Goal: Contribute content

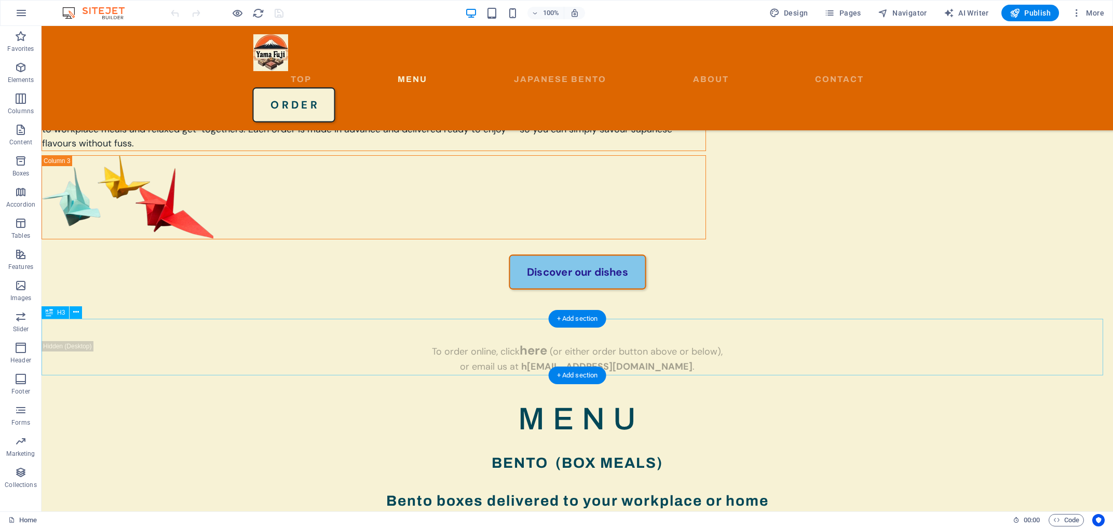
scroll to position [1005, 0]
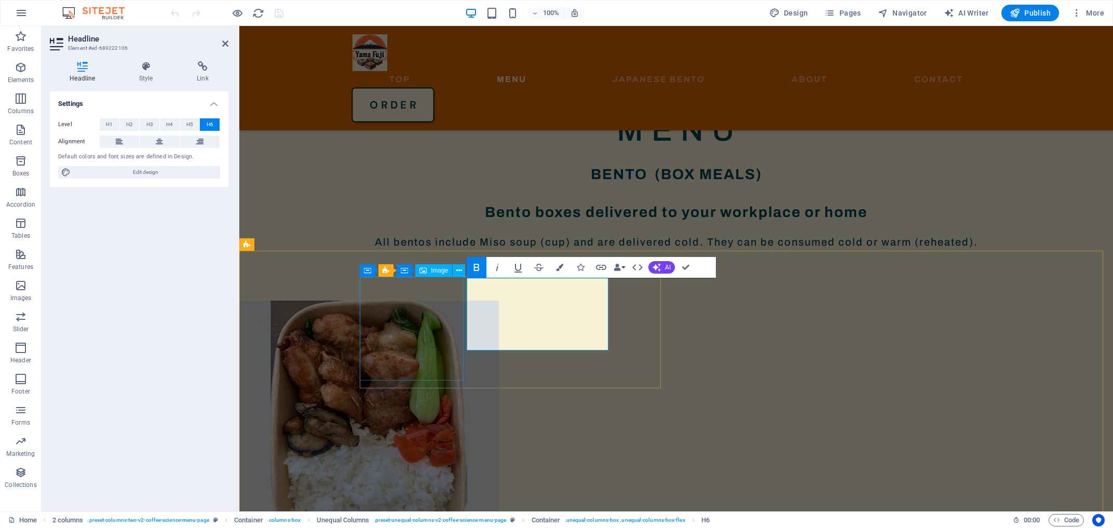
scroll to position [894, 0]
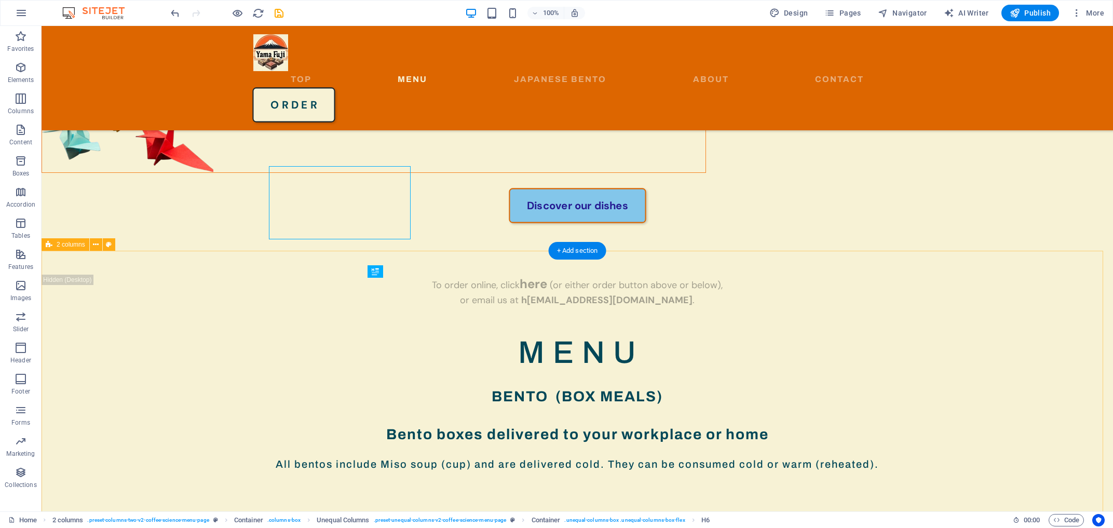
scroll to position [1005, 0]
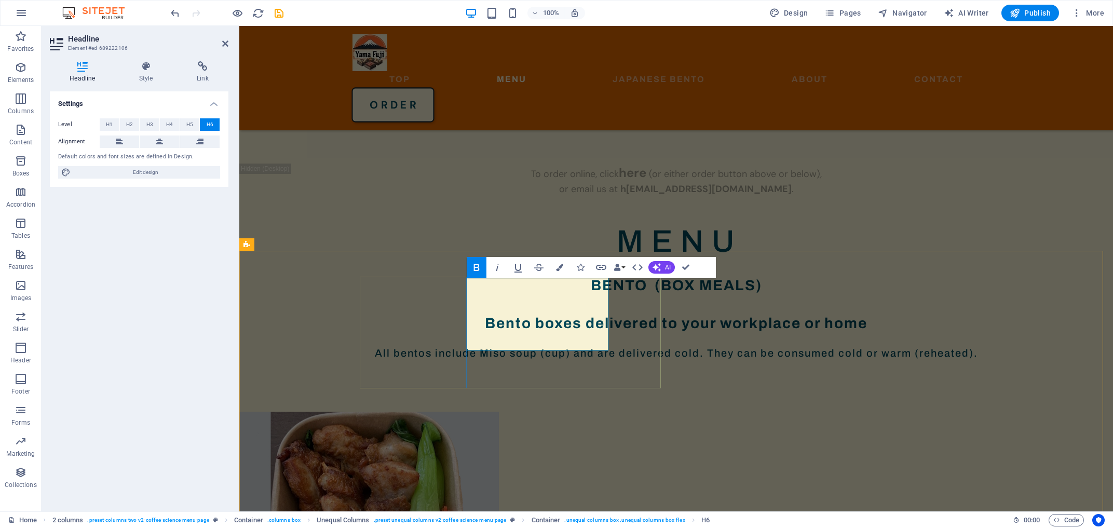
drag, startPoint x: 532, startPoint y: 282, endPoint x: 572, endPoint y: 281, distance: 40.5
click at [479, 264] on icon "button" at bounding box center [476, 267] width 12 height 12
click at [477, 267] on icon "button" at bounding box center [476, 267] width 6 height 7
click at [695, 269] on div "Bold Italic Underline Strikethrough Colors Icons Link Data Bindings Company Fir…" at bounding box center [590, 267] width 249 height 21
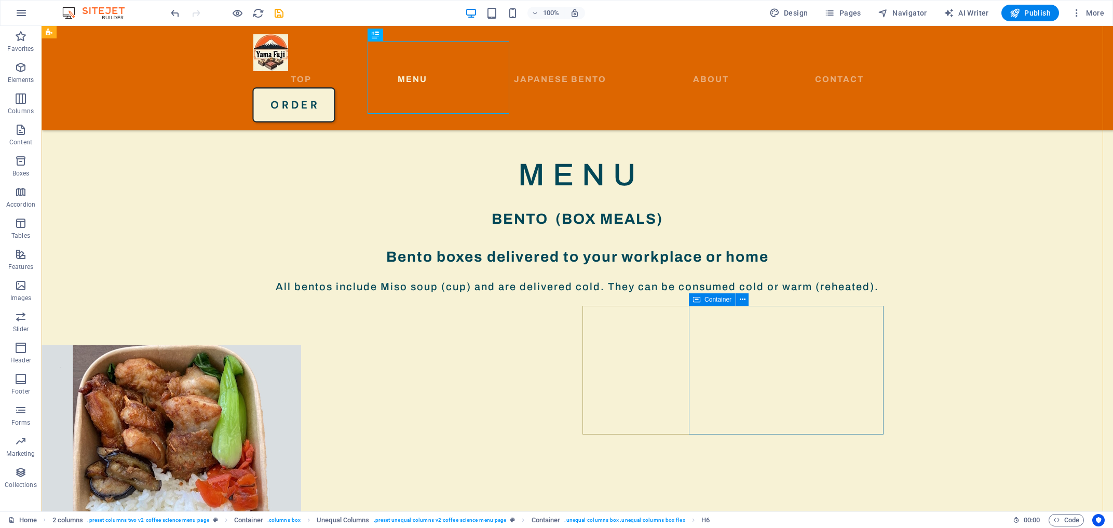
scroll to position [1005, 0]
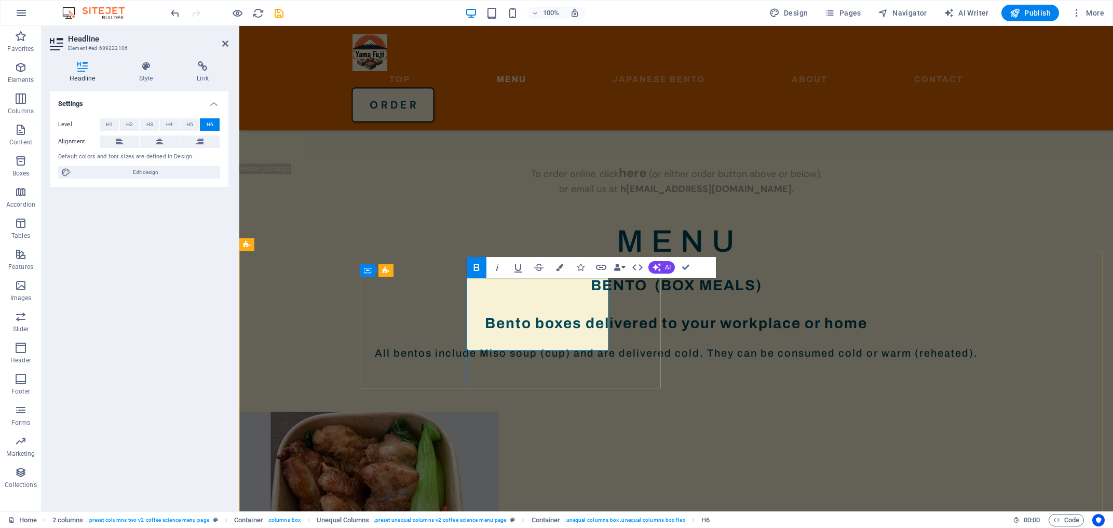
drag, startPoint x: 556, startPoint y: 314, endPoint x: 564, endPoint y: 317, distance: 8.2
drag, startPoint x: 591, startPoint y: 318, endPoint x: 465, endPoint y: 305, distance: 126.2
click at [480, 275] on button "Bold" at bounding box center [476, 267] width 20 height 21
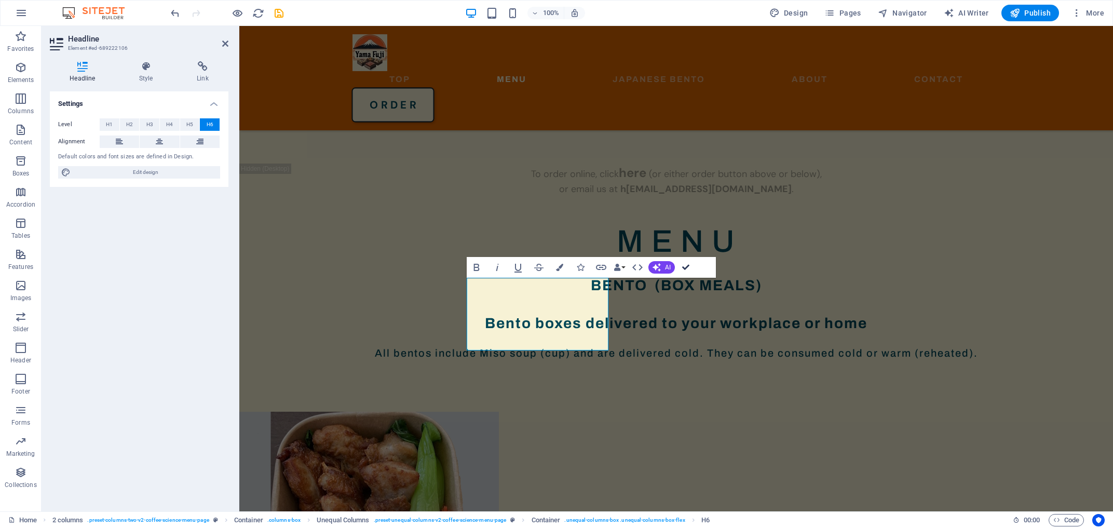
scroll to position [1005, 0]
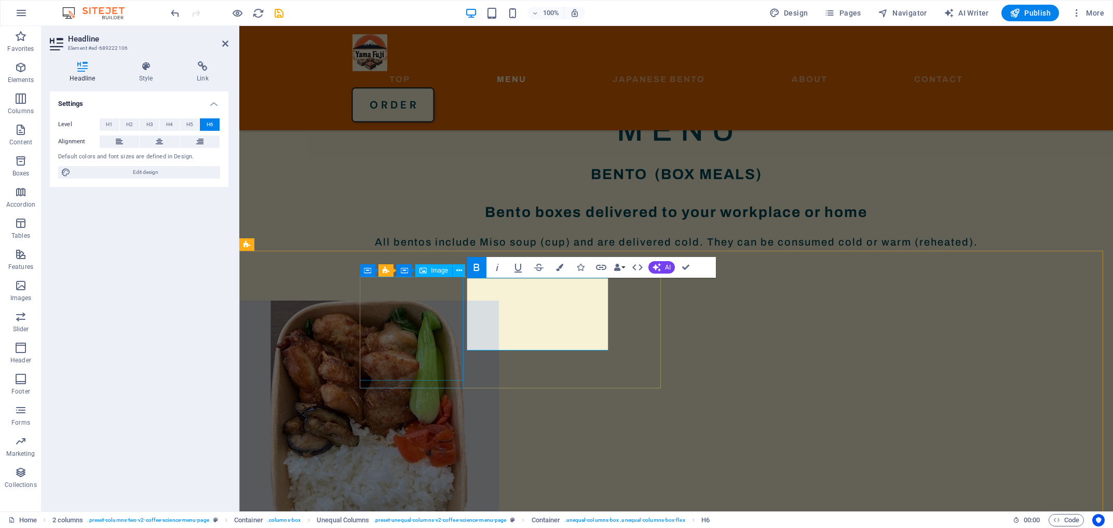
scroll to position [894, 0]
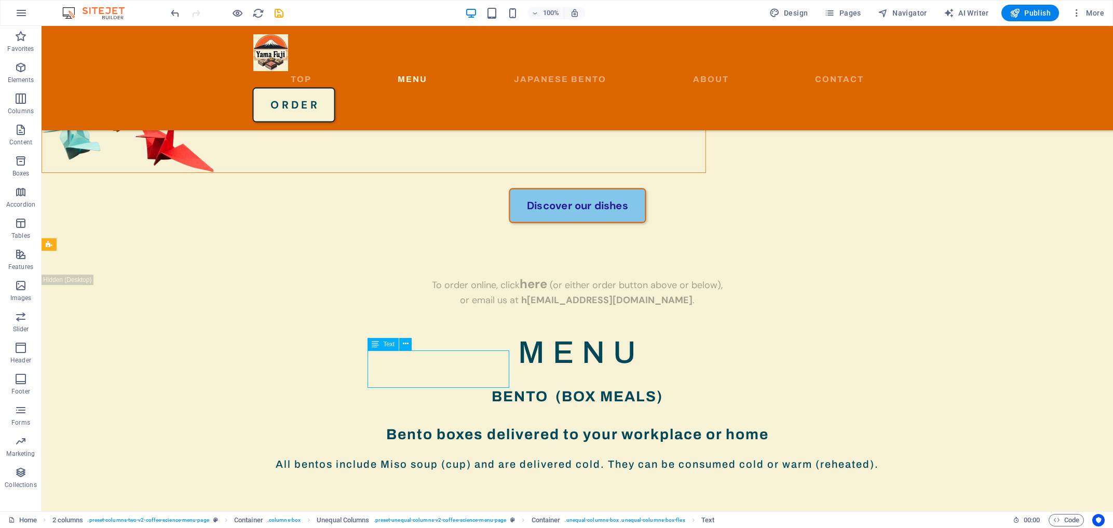
scroll to position [1005, 0]
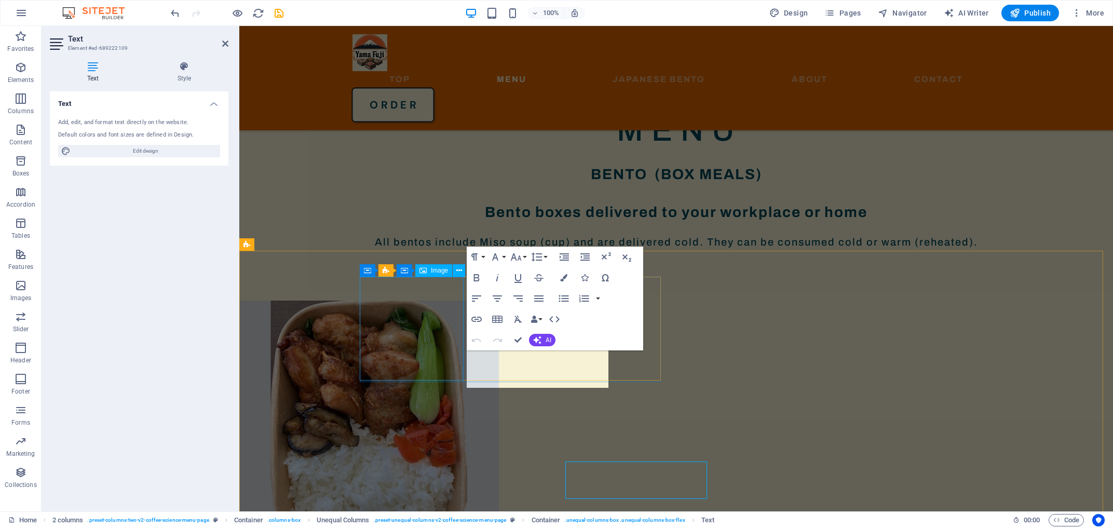
scroll to position [894, 0]
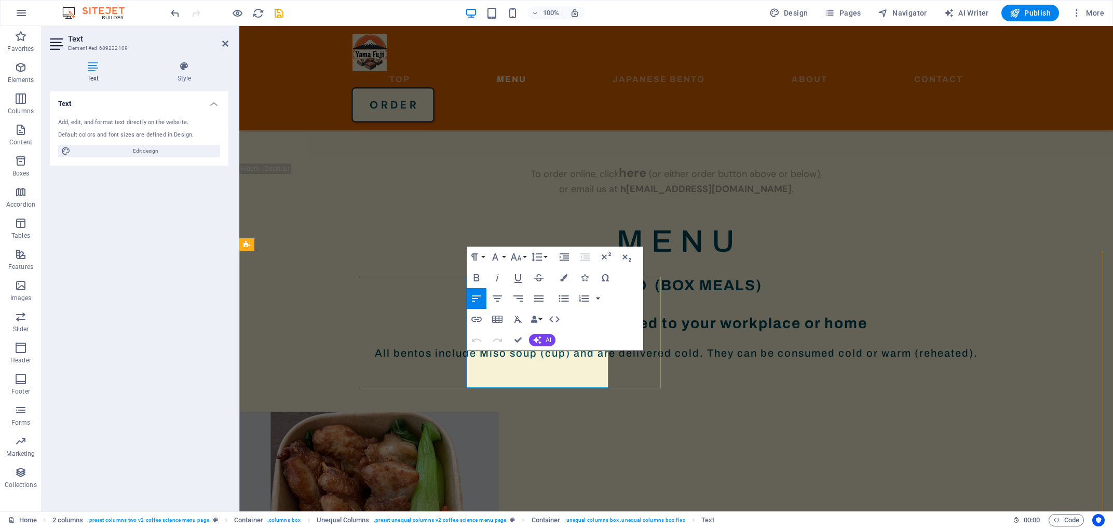
drag, startPoint x: 583, startPoint y: 367, endPoint x: 603, endPoint y: 372, distance: 20.3
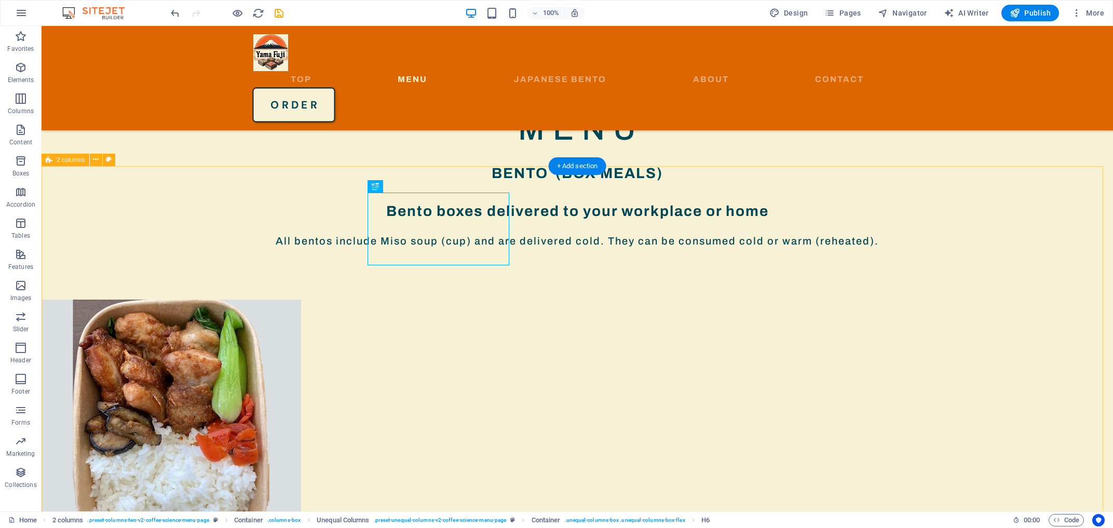
scroll to position [1123, 0]
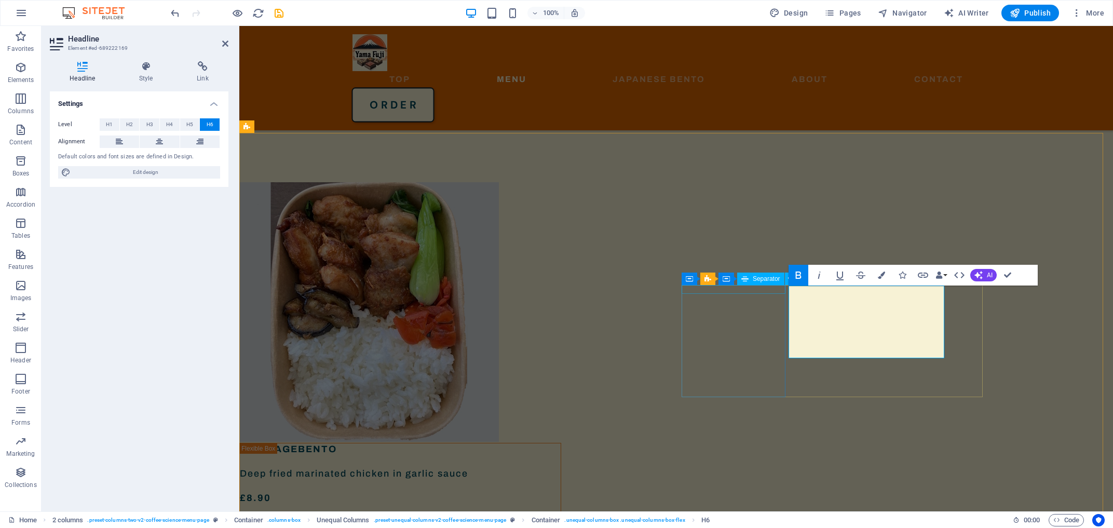
scroll to position [1012, 0]
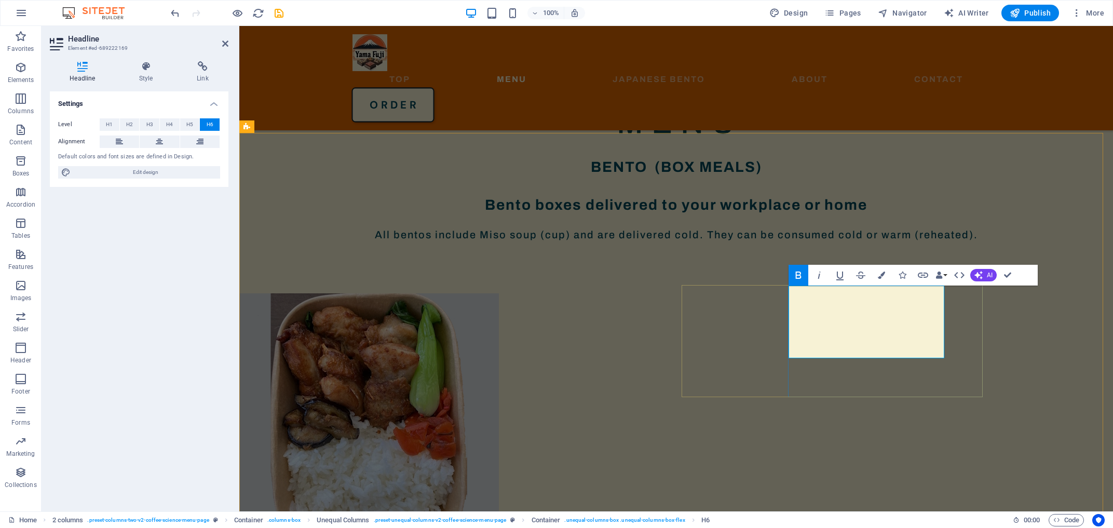
drag, startPoint x: 812, startPoint y: 350, endPoint x: 867, endPoint y: 344, distance: 55.8
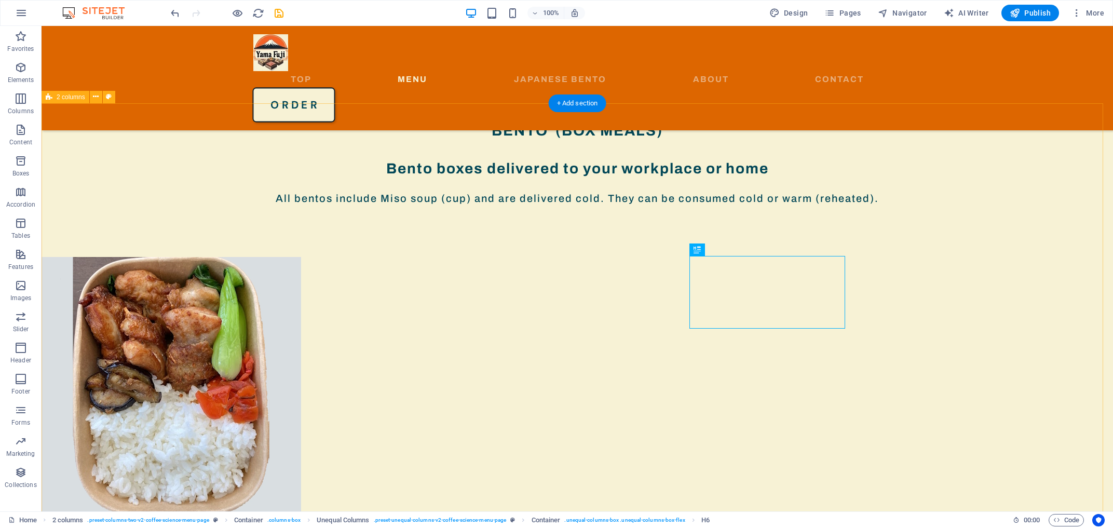
scroll to position [1182, 0]
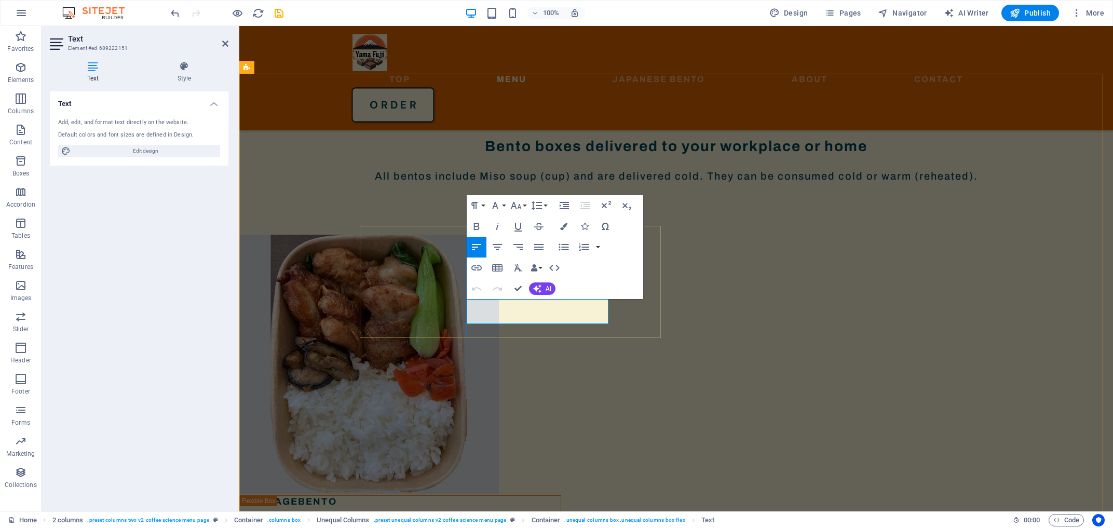
drag, startPoint x: 523, startPoint y: 318, endPoint x: 546, endPoint y: 317, distance: 23.4
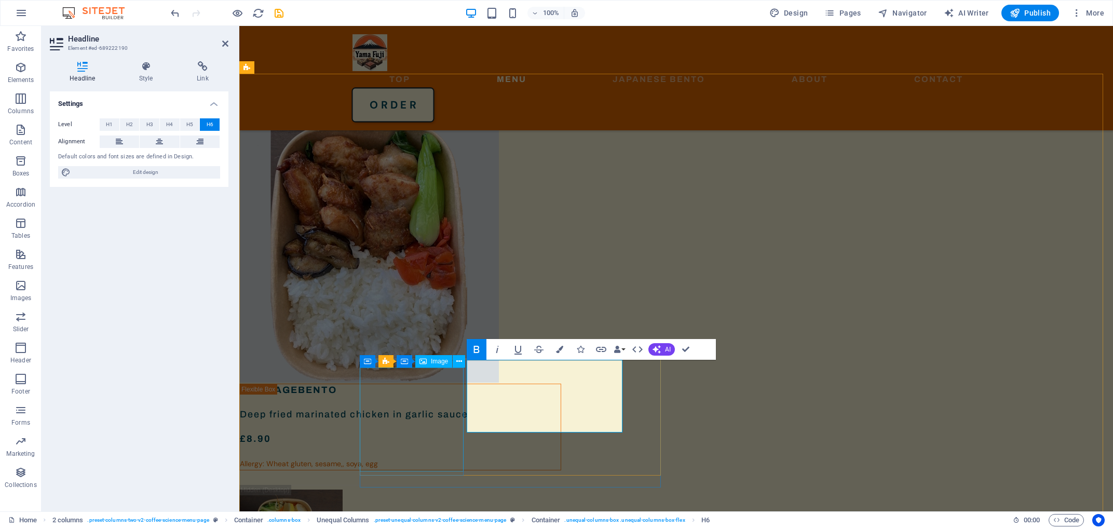
scroll to position [1070, 0]
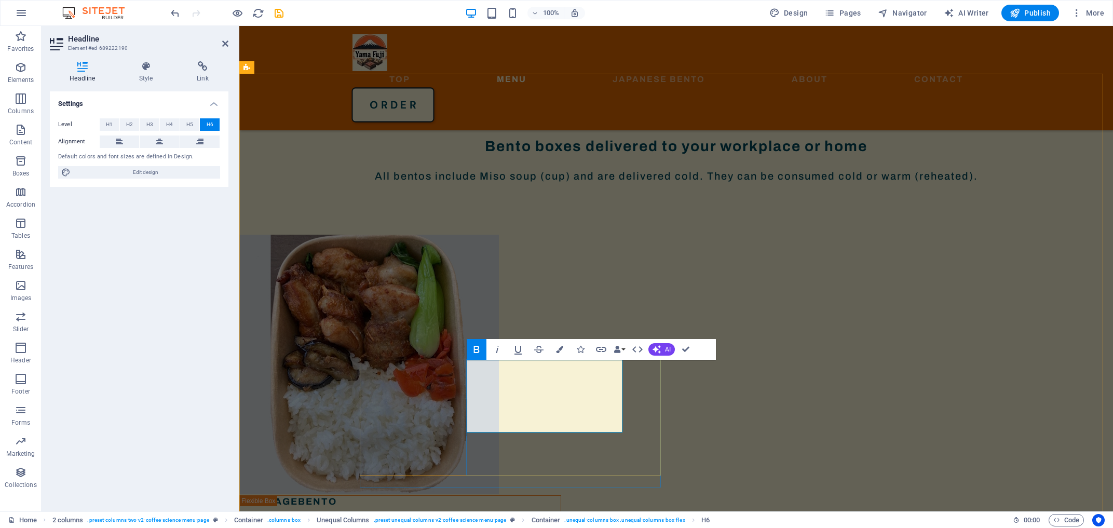
drag, startPoint x: 610, startPoint y: 402, endPoint x: 466, endPoint y: 390, distance: 144.2
click at [476, 347] on icon "button" at bounding box center [476, 349] width 12 height 12
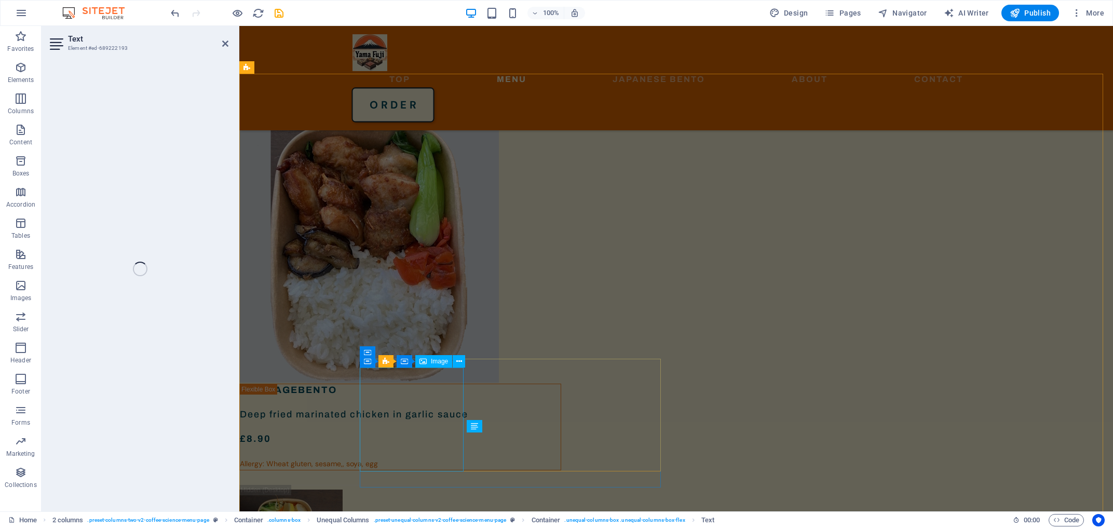
scroll to position [1070, 0]
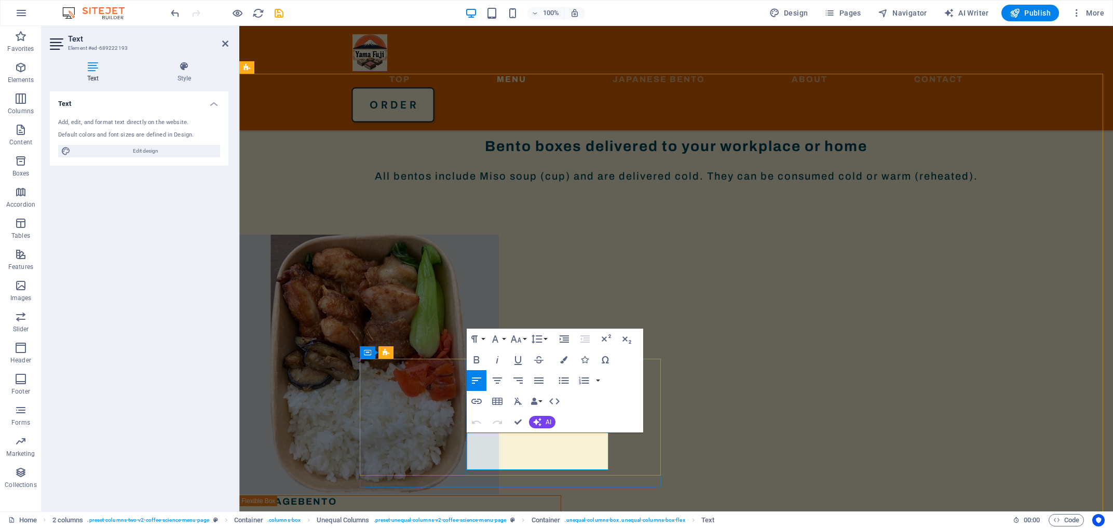
drag, startPoint x: 518, startPoint y: 452, endPoint x: 540, endPoint y: 451, distance: 21.3
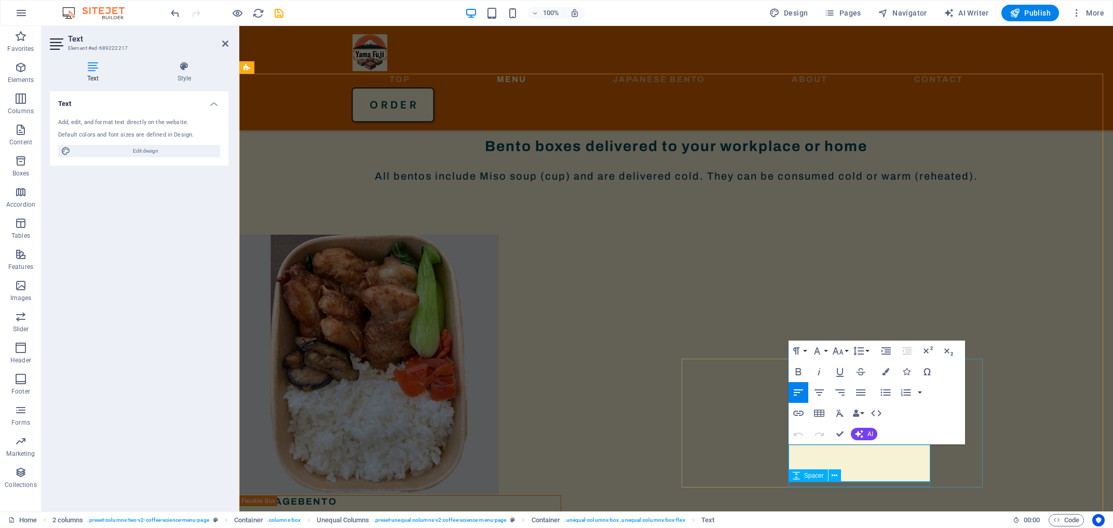
click at [805, 473] on span "Spacer" at bounding box center [814, 475] width 20 height 6
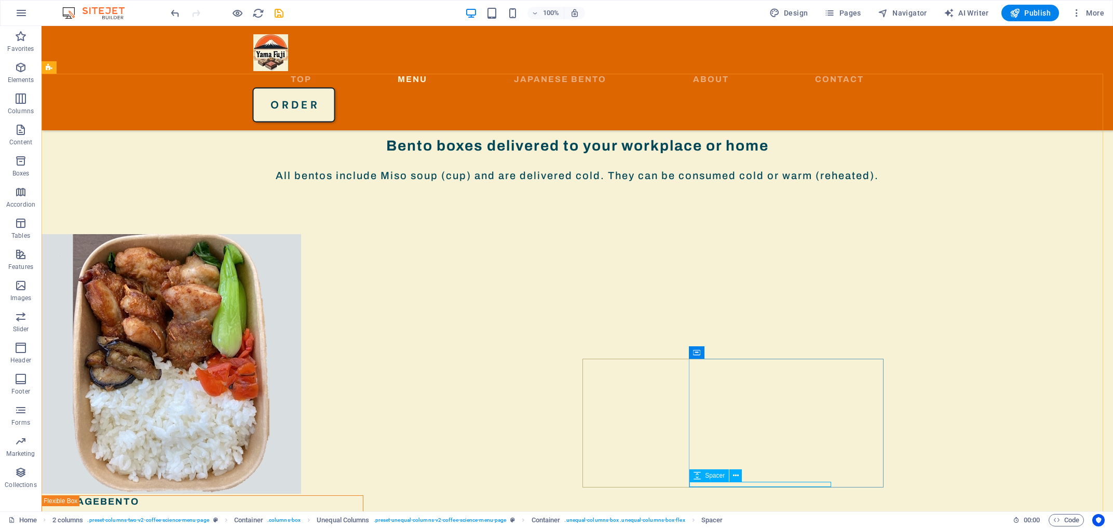
click at [713, 473] on span "Spacer" at bounding box center [715, 475] width 20 height 6
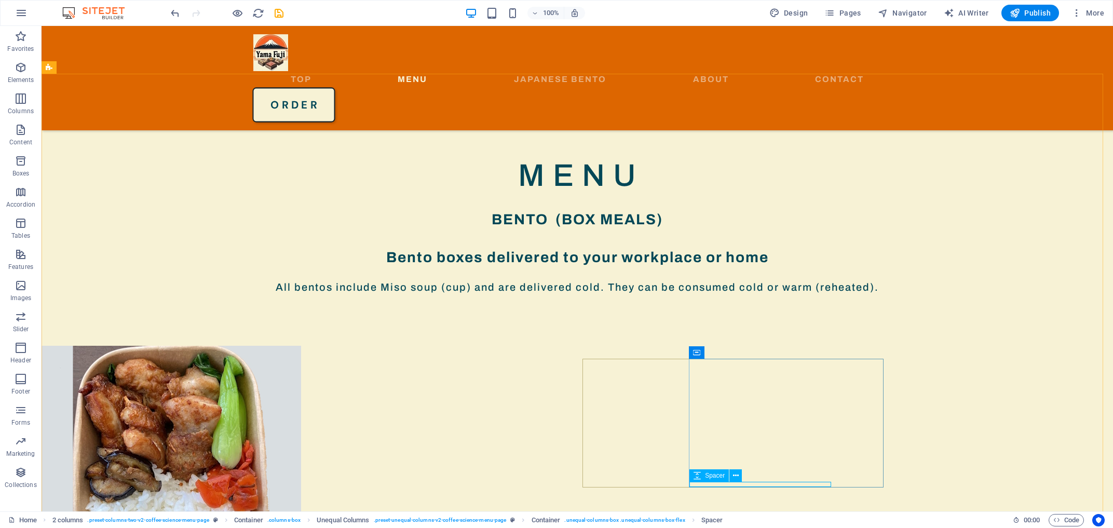
select select "px"
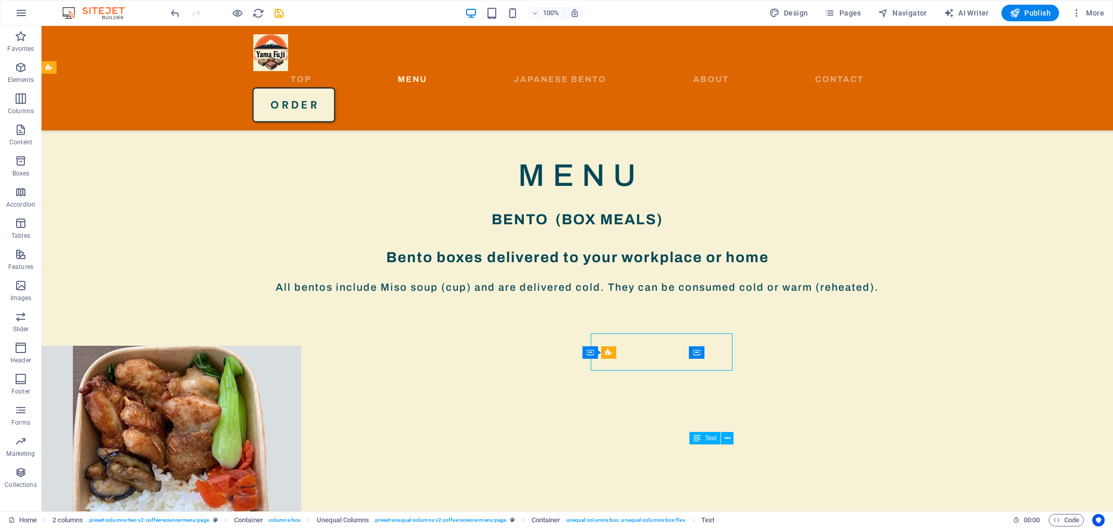
scroll to position [1182, 0]
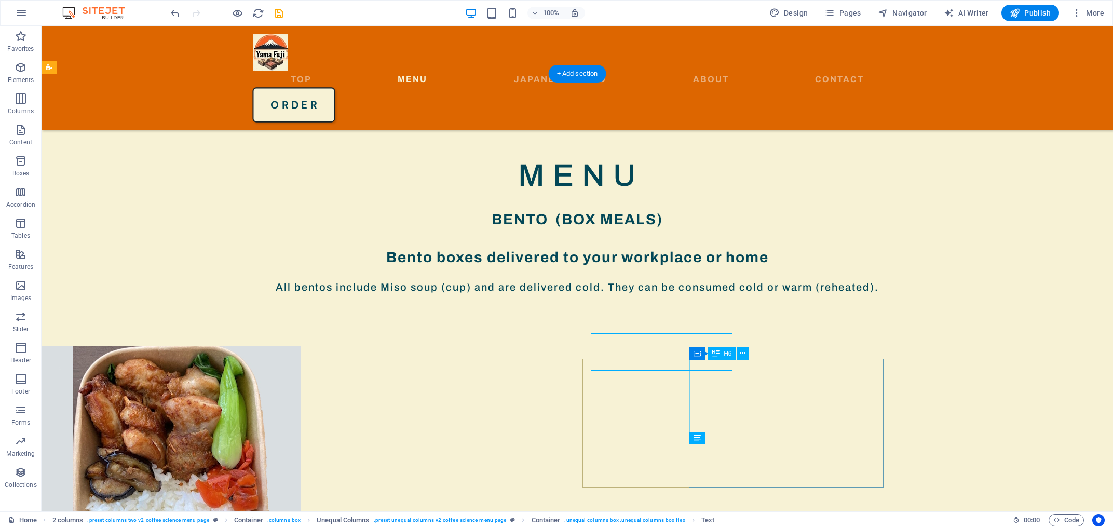
scroll to position [1182, 0]
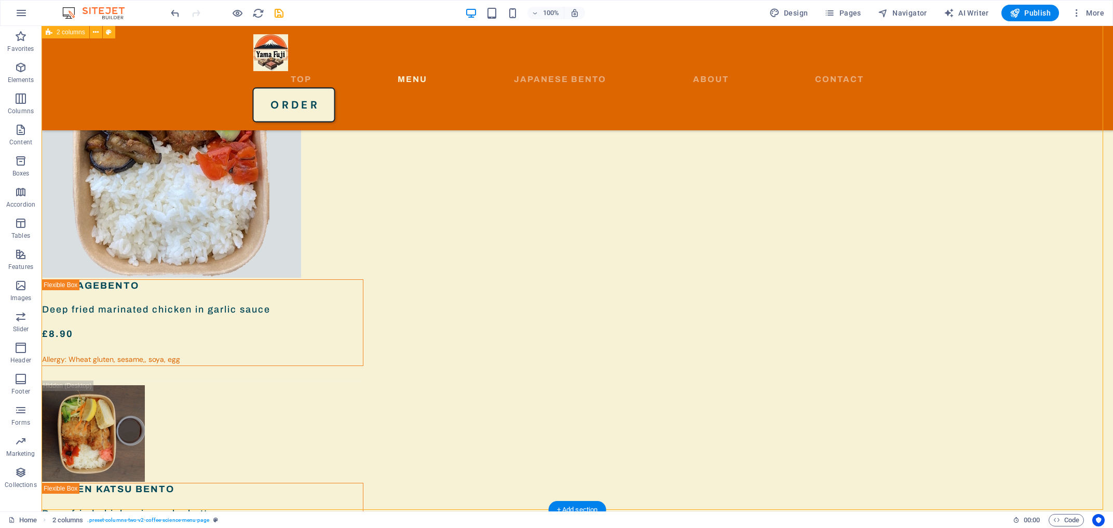
scroll to position [1477, 0]
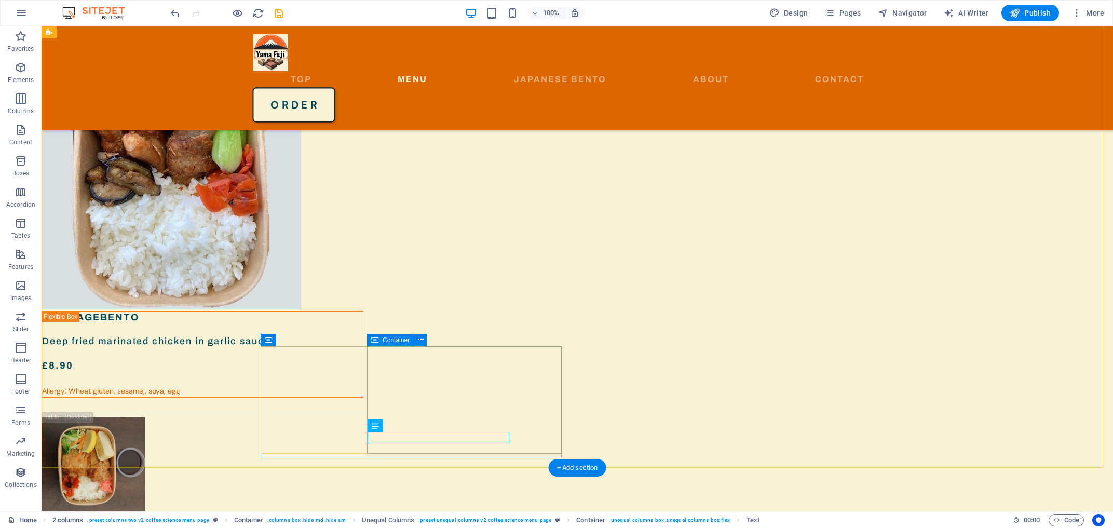
scroll to position [1477, 0]
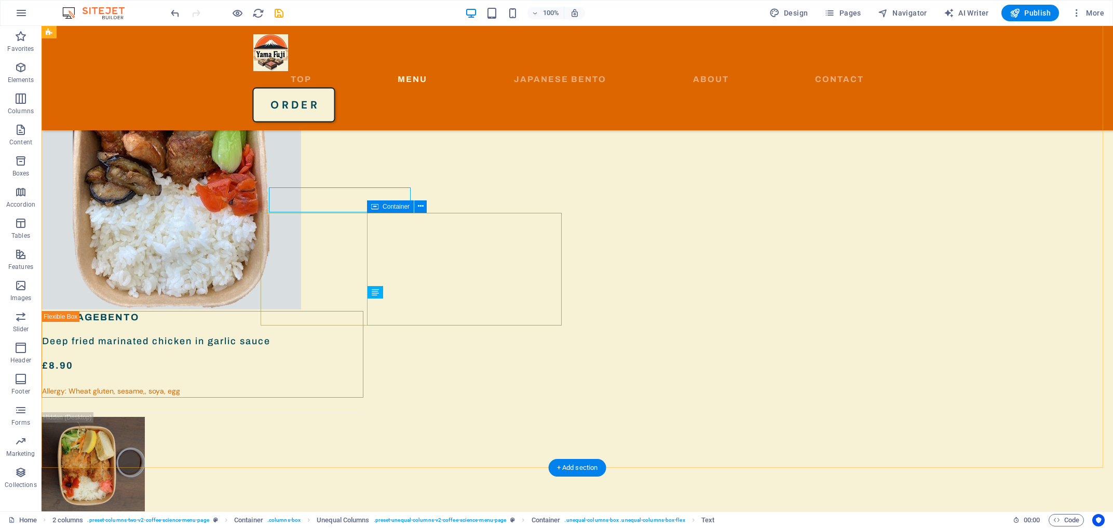
scroll to position [1477, 0]
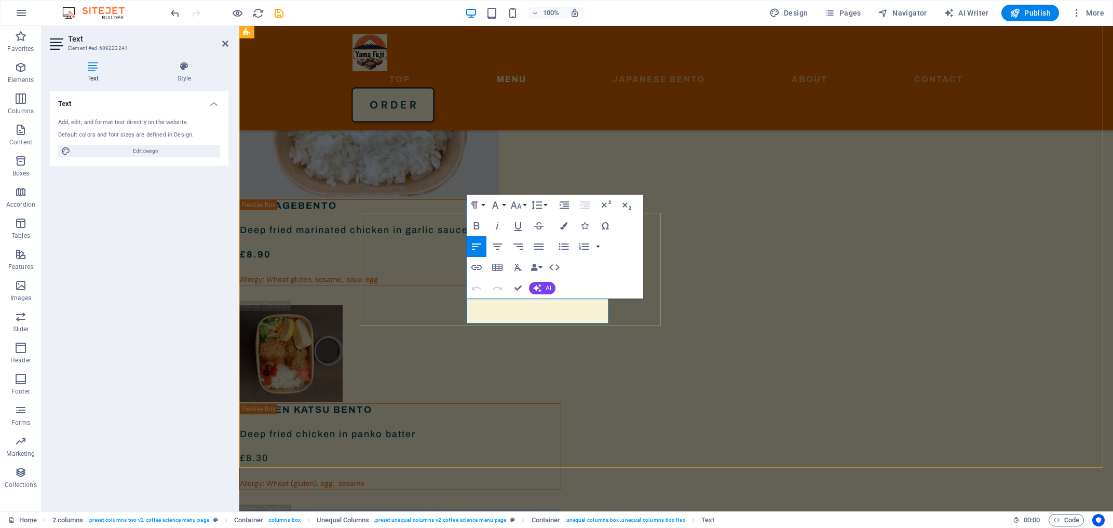
drag, startPoint x: 521, startPoint y: 290, endPoint x: 481, endPoint y: 264, distance: 48.5
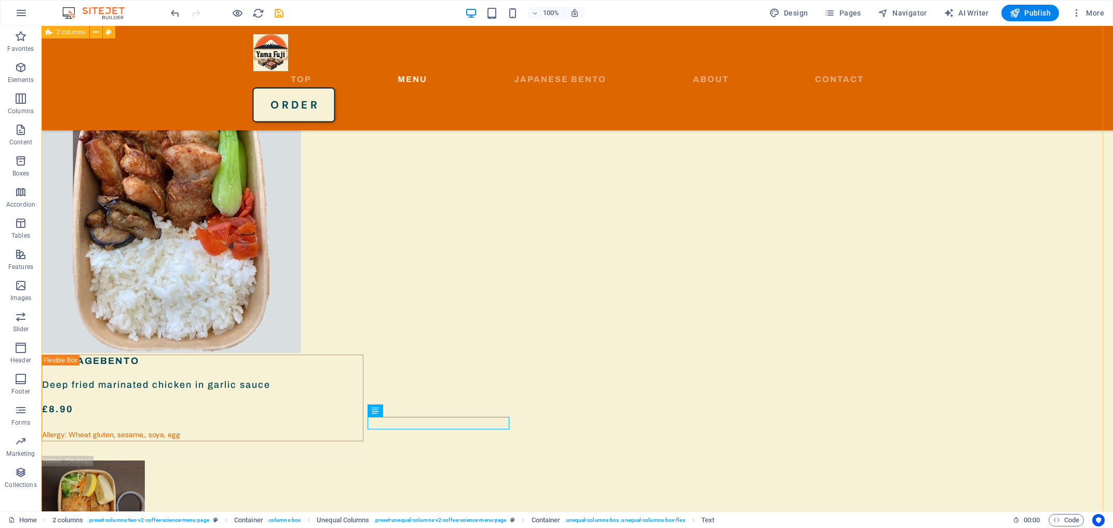
scroll to position [1300, 0]
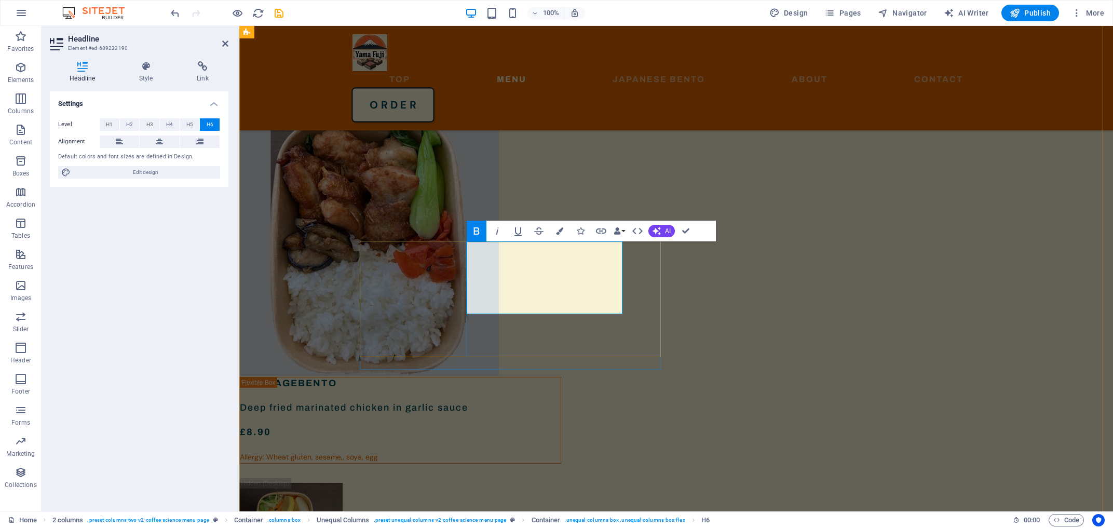
drag, startPoint x: 558, startPoint y: 250, endPoint x: 571, endPoint y: 253, distance: 13.5
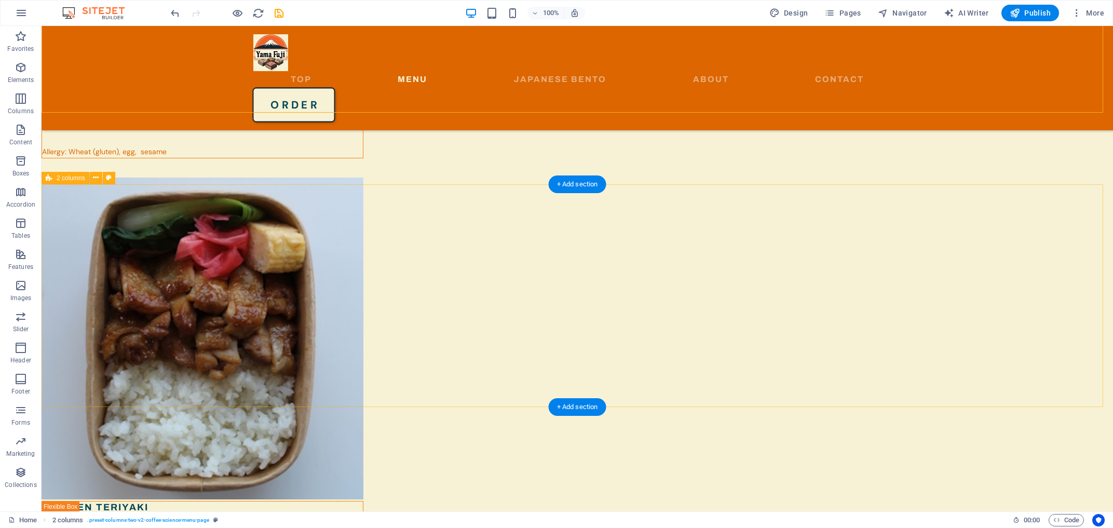
scroll to position [1832, 0]
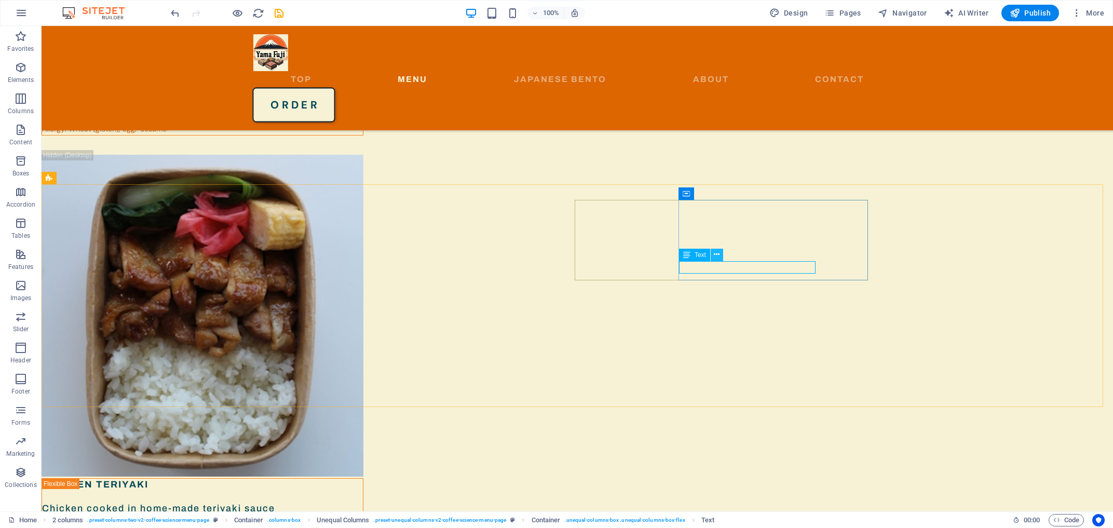
click at [717, 255] on icon at bounding box center [716, 254] width 6 height 11
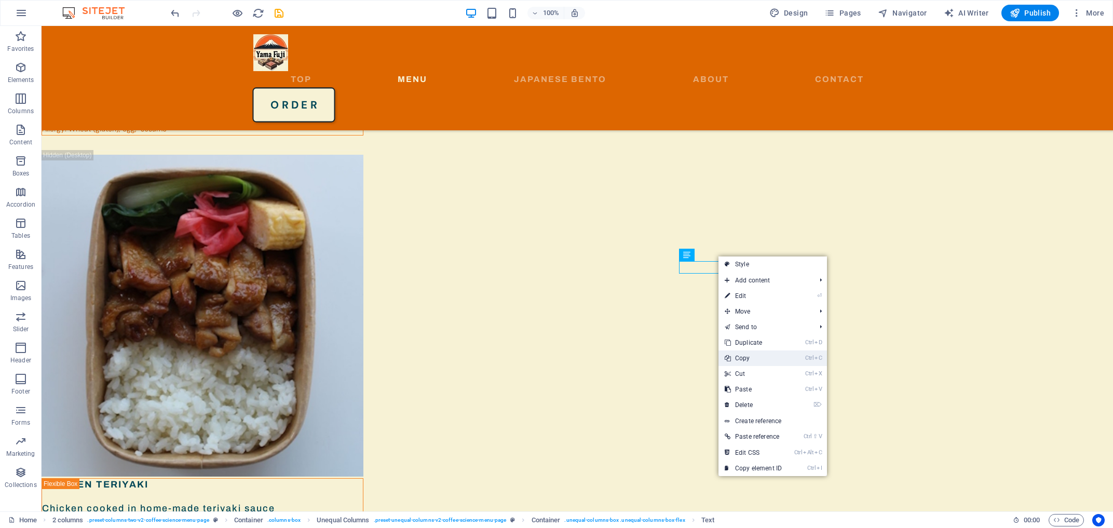
drag, startPoint x: 742, startPoint y: 359, endPoint x: 674, endPoint y: 323, distance: 76.8
click at [742, 359] on link "Ctrl C Copy" at bounding box center [753, 358] width 70 height 16
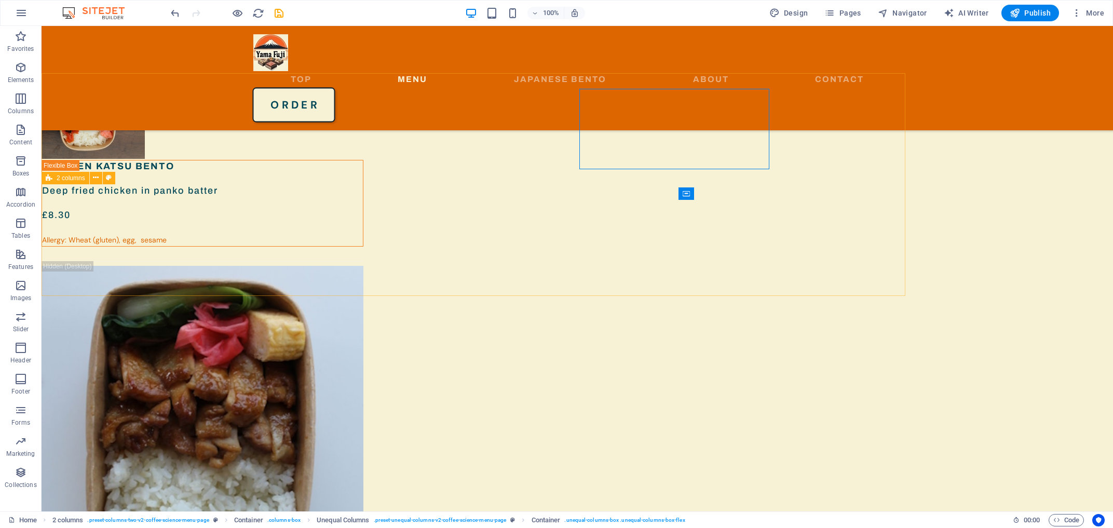
scroll to position [1832, 0]
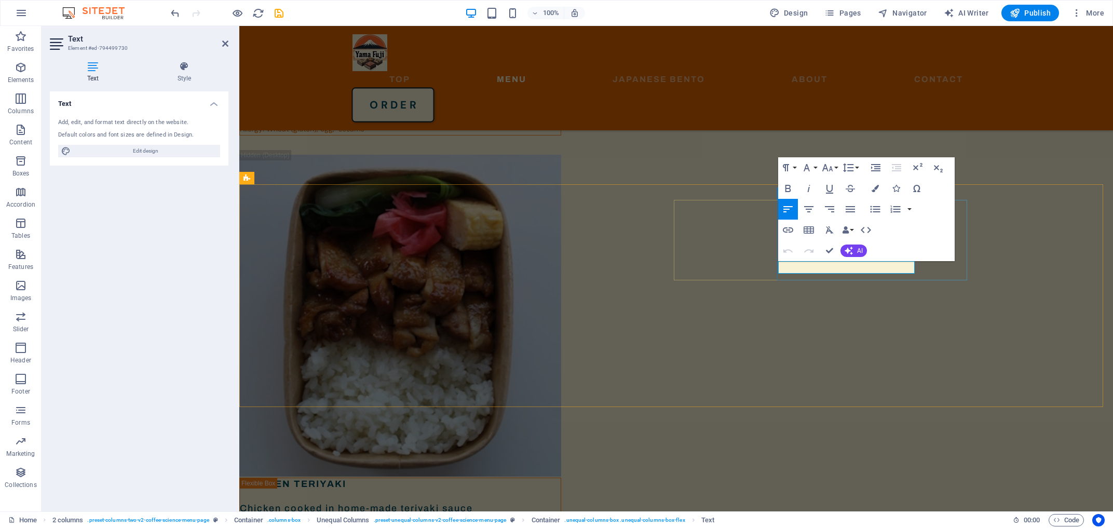
drag, startPoint x: 842, startPoint y: 269, endPoint x: 778, endPoint y: 266, distance: 64.4
copy span "Allergy: Soybeans"
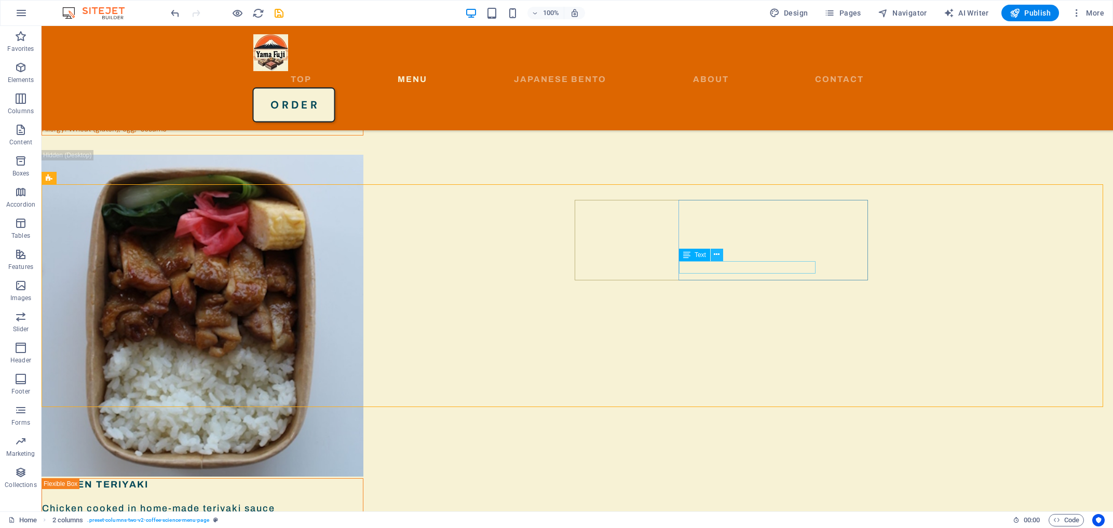
click at [720, 258] on button at bounding box center [716, 255] width 12 height 12
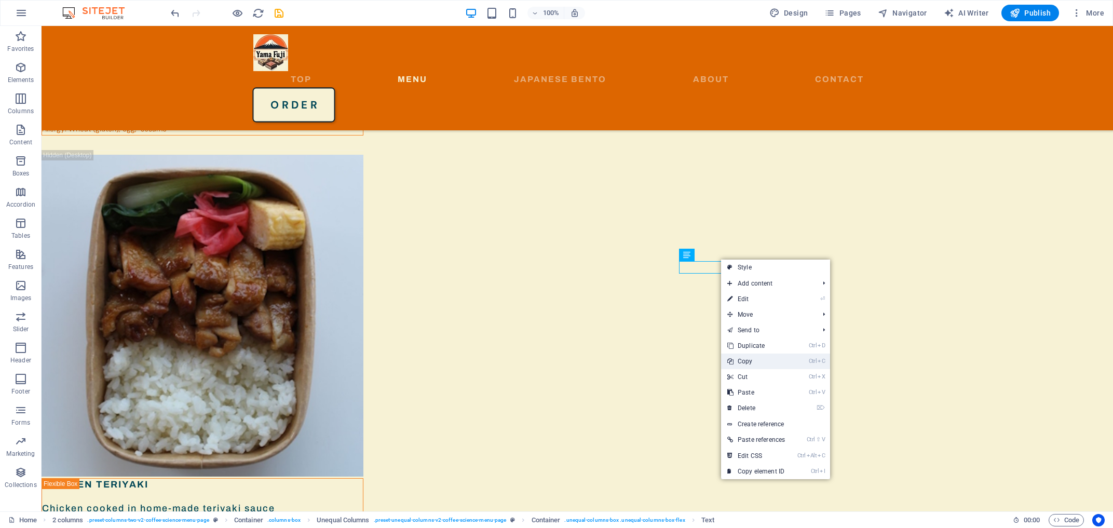
click at [748, 361] on link "Ctrl C Copy" at bounding box center [756, 361] width 70 height 16
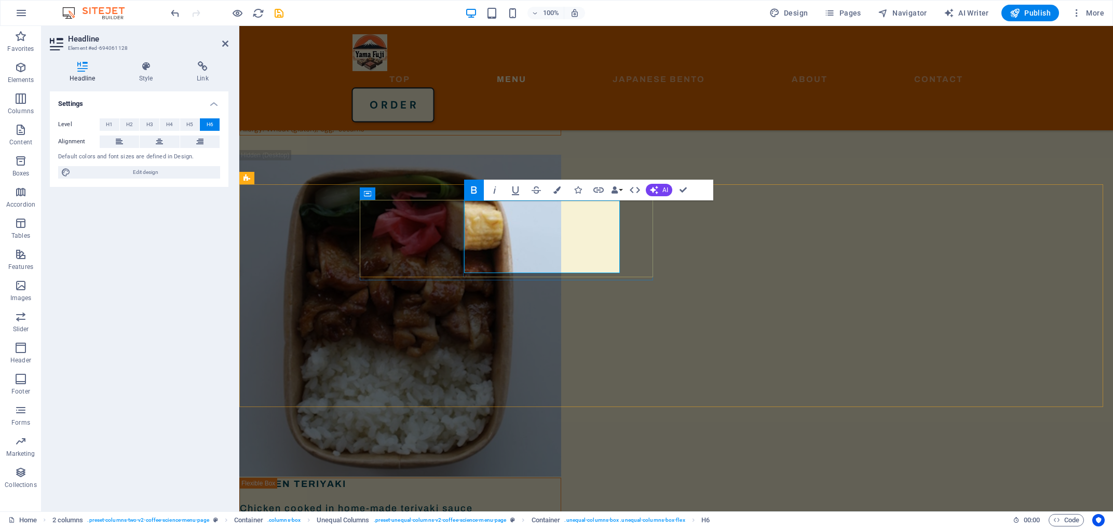
drag, startPoint x: 538, startPoint y: 267, endPoint x: 466, endPoint y: 269, distance: 71.1
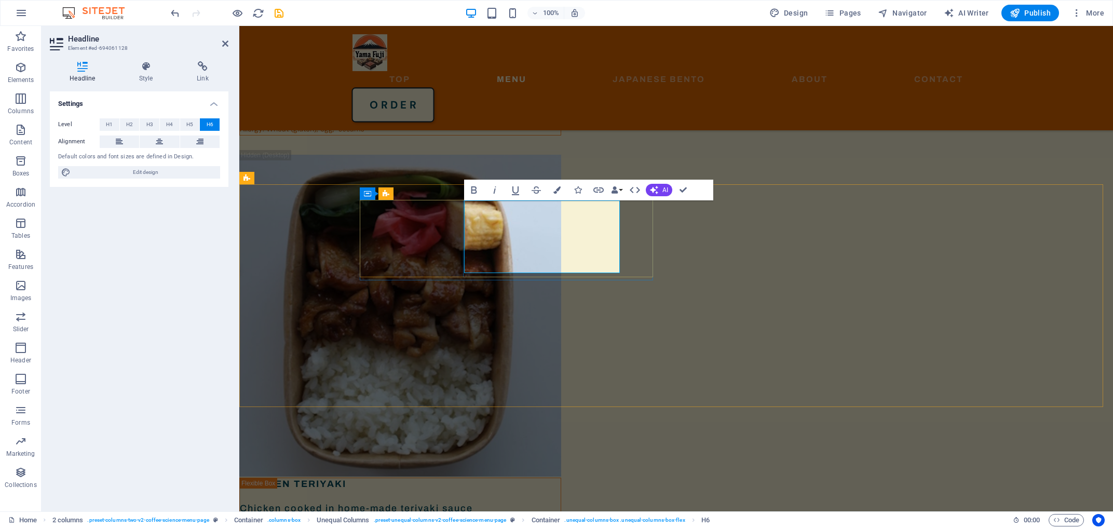
drag, startPoint x: 465, startPoint y: 267, endPoint x: 560, endPoint y: 270, distance: 95.0
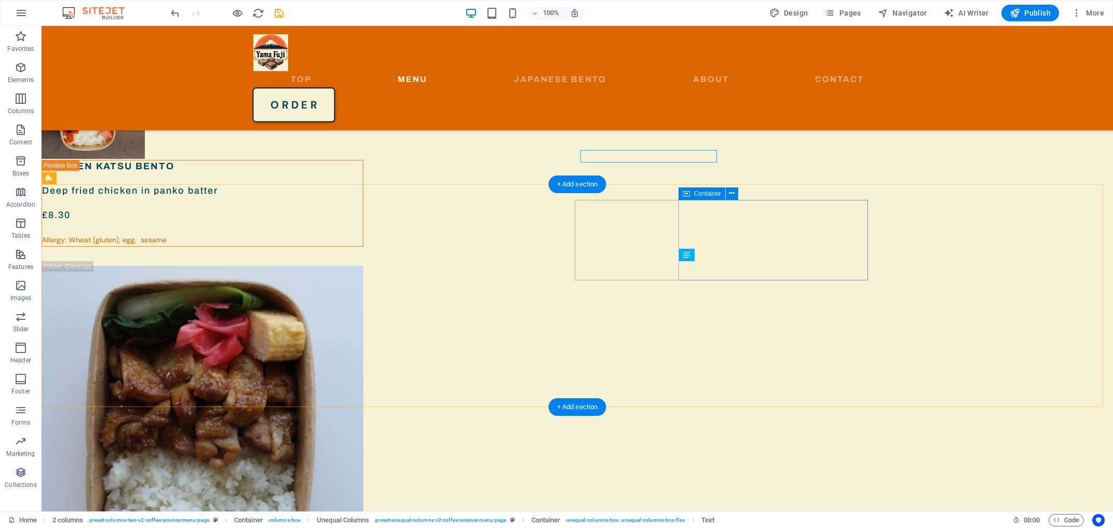
scroll to position [1832, 0]
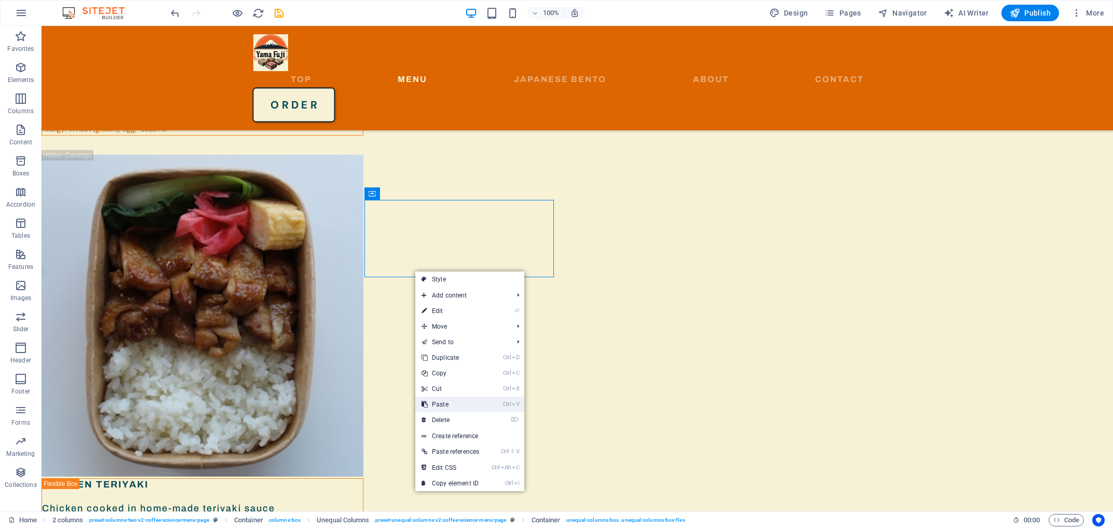
click at [447, 402] on link "Ctrl V Paste" at bounding box center [450, 404] width 70 height 16
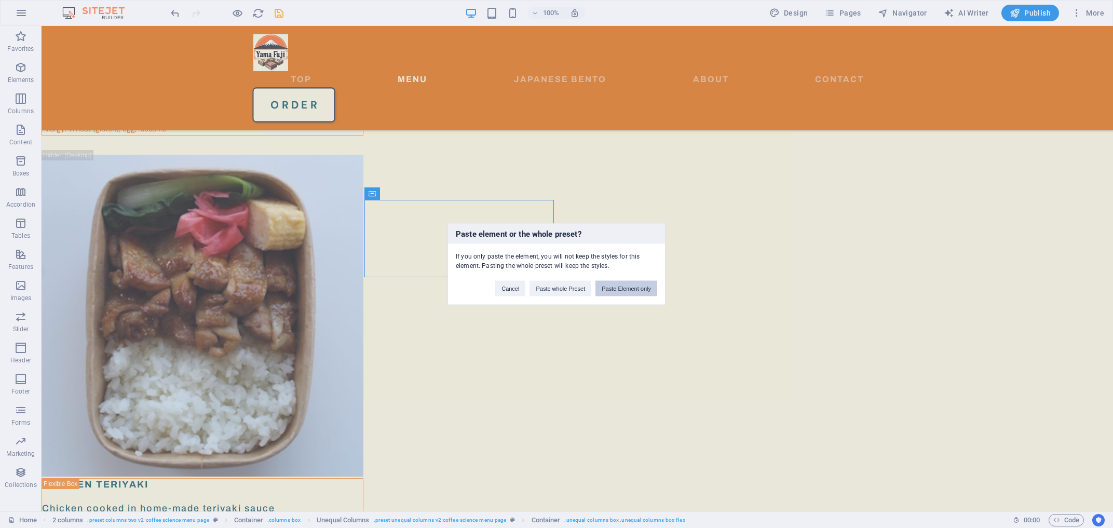
drag, startPoint x: 627, startPoint y: 287, endPoint x: 601, endPoint y: 264, distance: 34.9
click at [627, 287] on button "Paste Element only" at bounding box center [626, 288] width 62 height 16
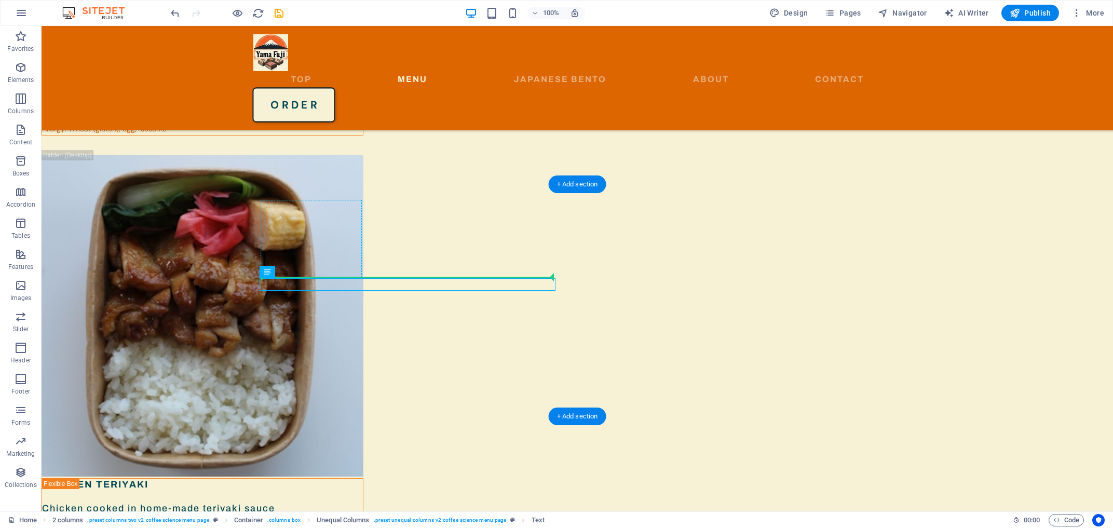
drag, startPoint x: 318, startPoint y: 298, endPoint x: 382, endPoint y: 277, distance: 67.9
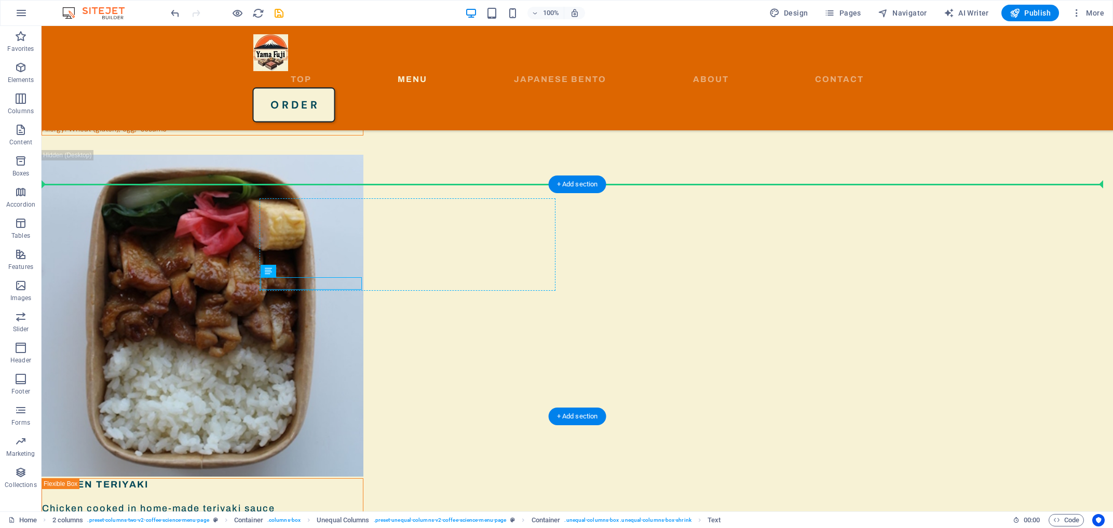
drag, startPoint x: 305, startPoint y: 294, endPoint x: 434, endPoint y: 267, distance: 131.5
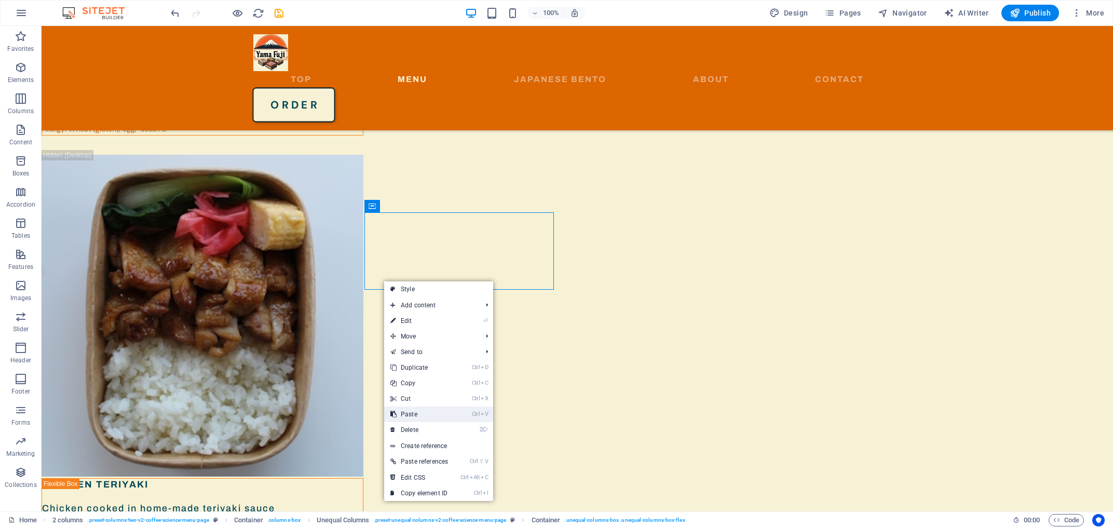
click at [411, 414] on link "Ctrl V Paste" at bounding box center [419, 414] width 70 height 16
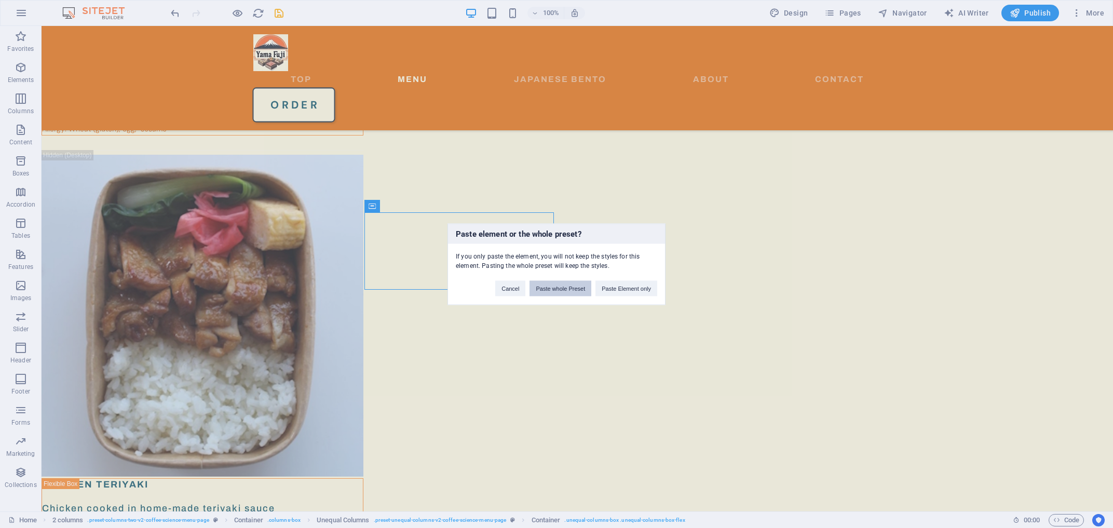
click at [560, 292] on button "Paste whole Preset" at bounding box center [560, 288] width 62 height 16
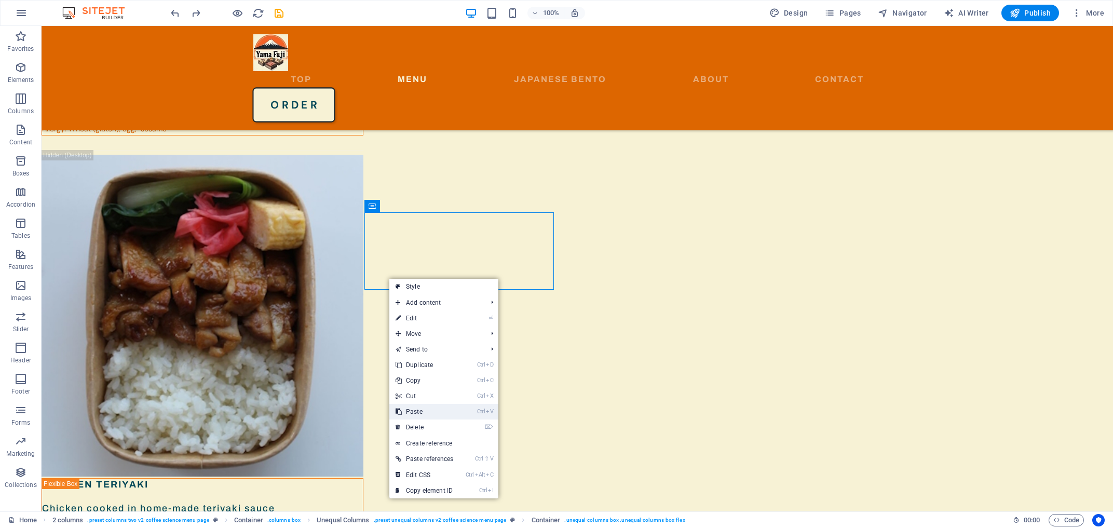
click at [416, 411] on link "Ctrl V Paste" at bounding box center [424, 412] width 70 height 16
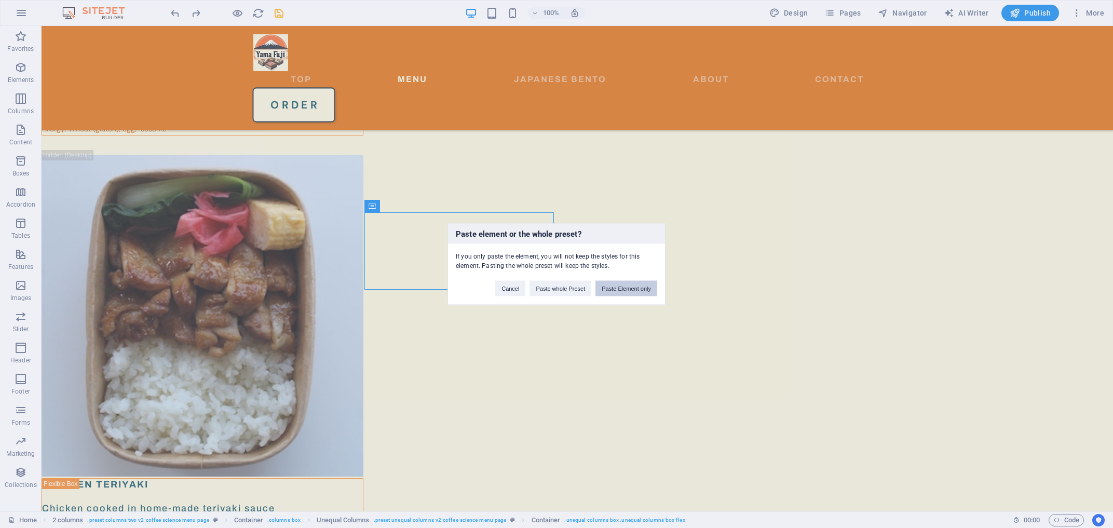
click at [630, 286] on button "Paste Element only" at bounding box center [626, 288] width 62 height 16
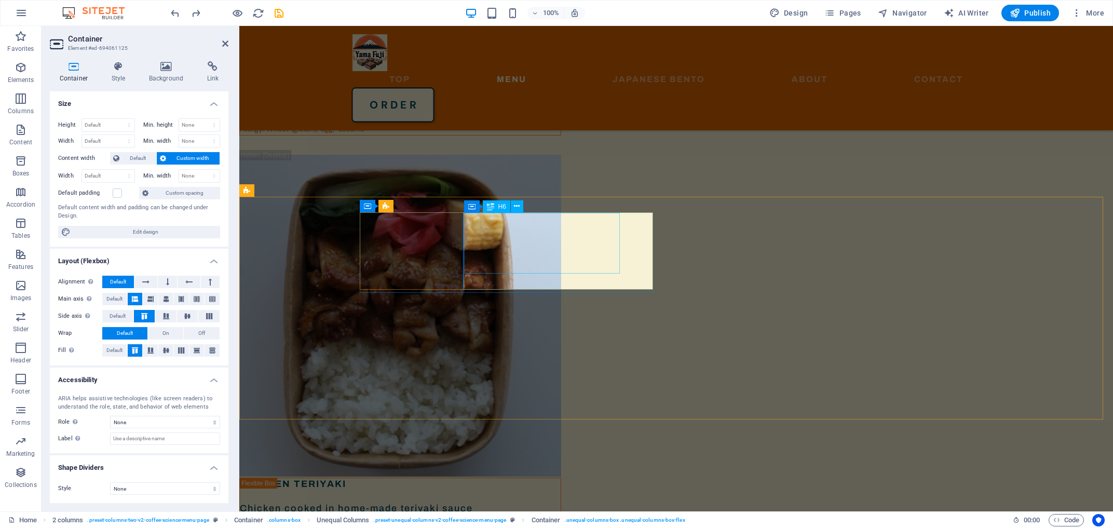
scroll to position [1832, 0]
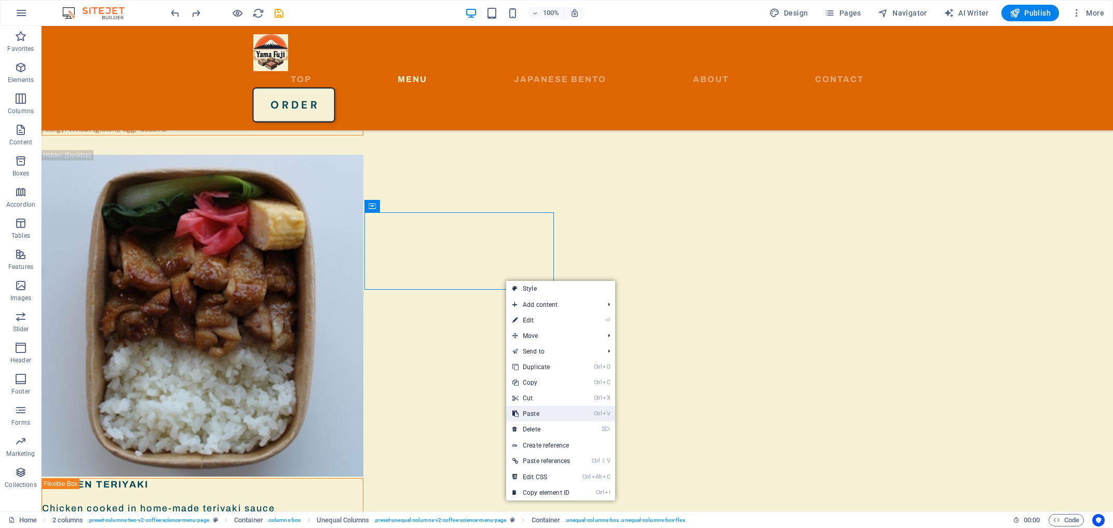
click at [530, 417] on link "Ctrl V Paste" at bounding box center [541, 414] width 70 height 16
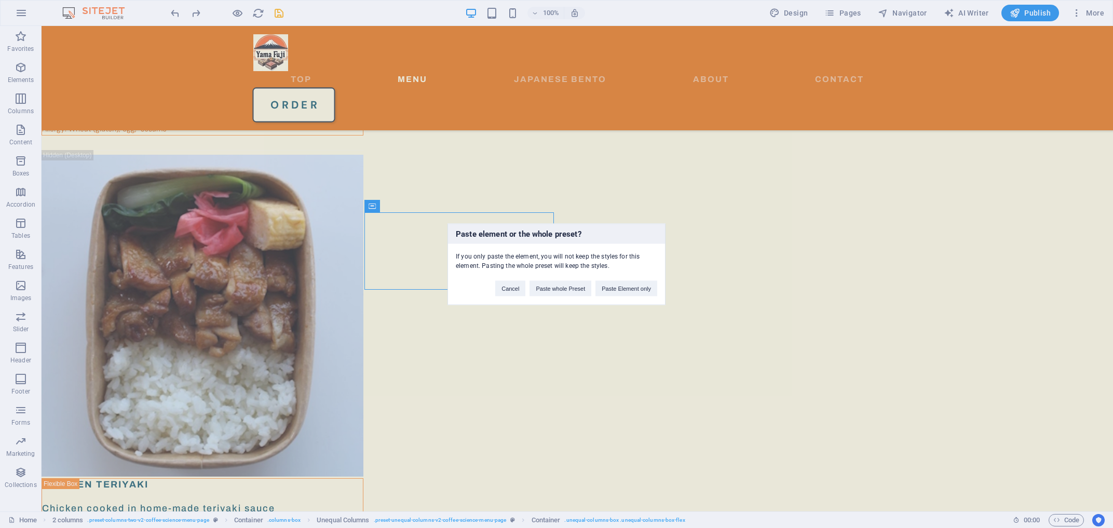
drag, startPoint x: 605, startPoint y: 285, endPoint x: 620, endPoint y: 269, distance: 21.7
click at [612, 279] on div "Cancel Paste whole Preset Paste Element only" at bounding box center [575, 283] width 177 height 26
click at [620, 284] on button "Paste Element only" at bounding box center [626, 288] width 62 height 16
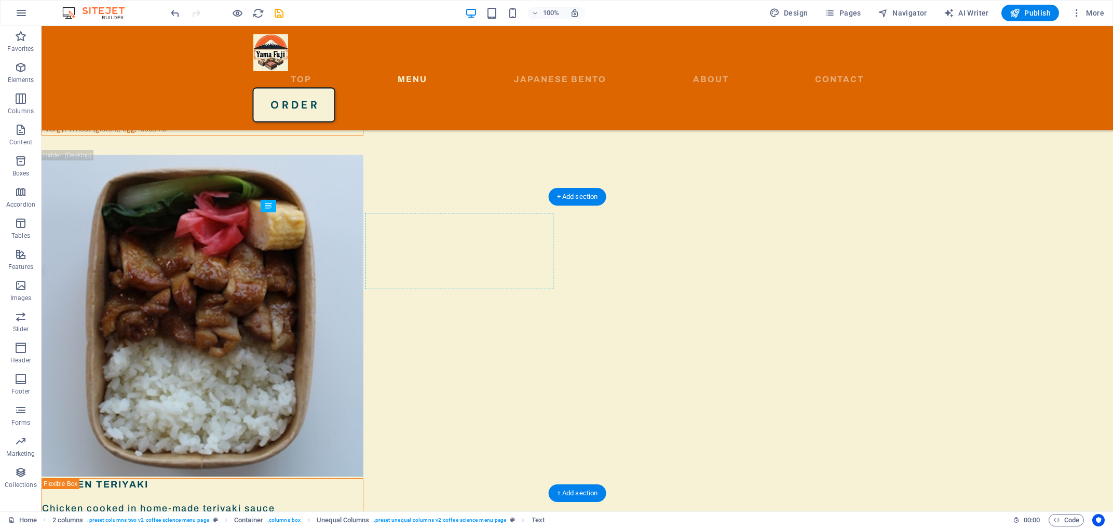
drag, startPoint x: 307, startPoint y: 312, endPoint x: 386, endPoint y: 273, distance: 88.0
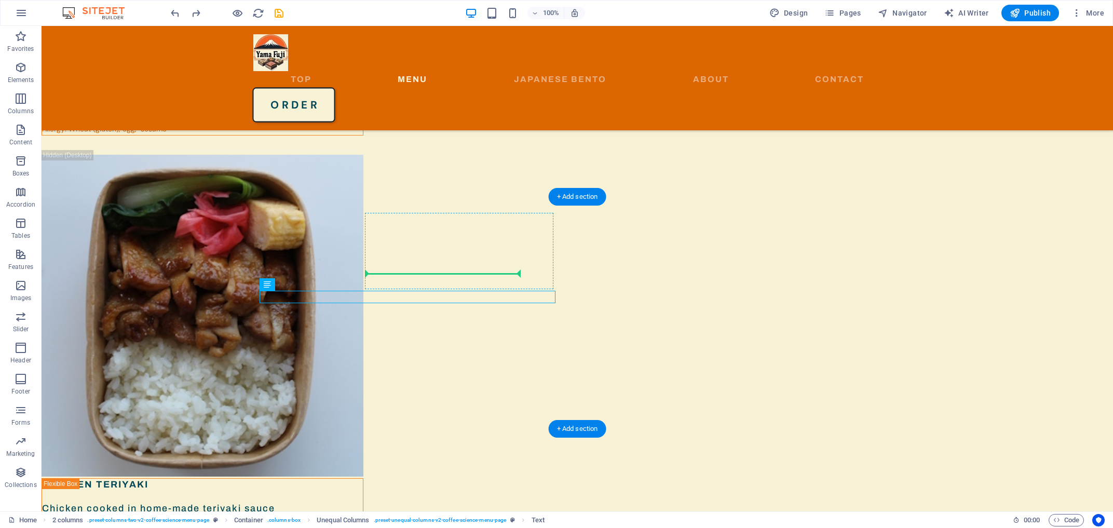
drag, startPoint x: 307, startPoint y: 308, endPoint x: 387, endPoint y: 268, distance: 89.8
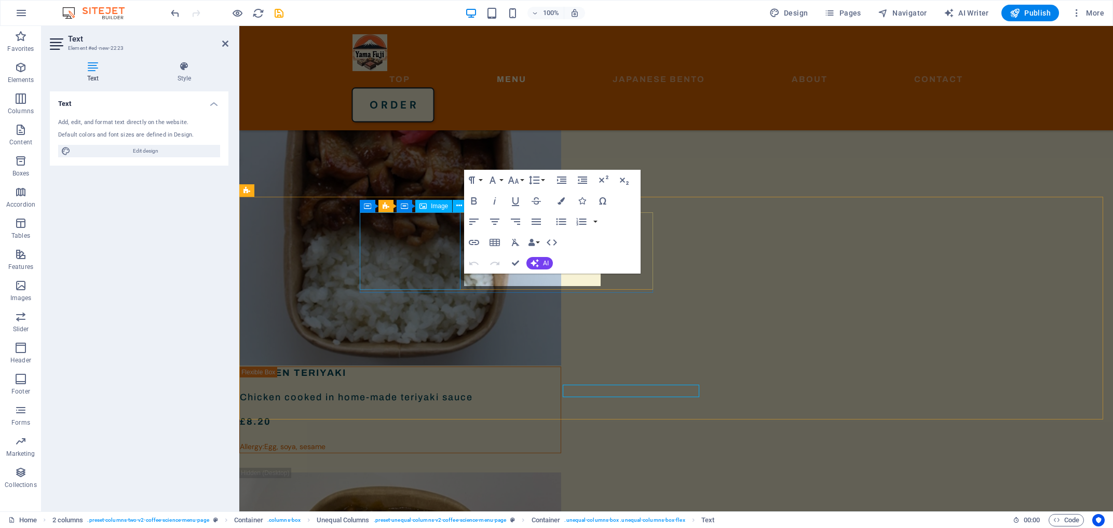
scroll to position [1721, 0]
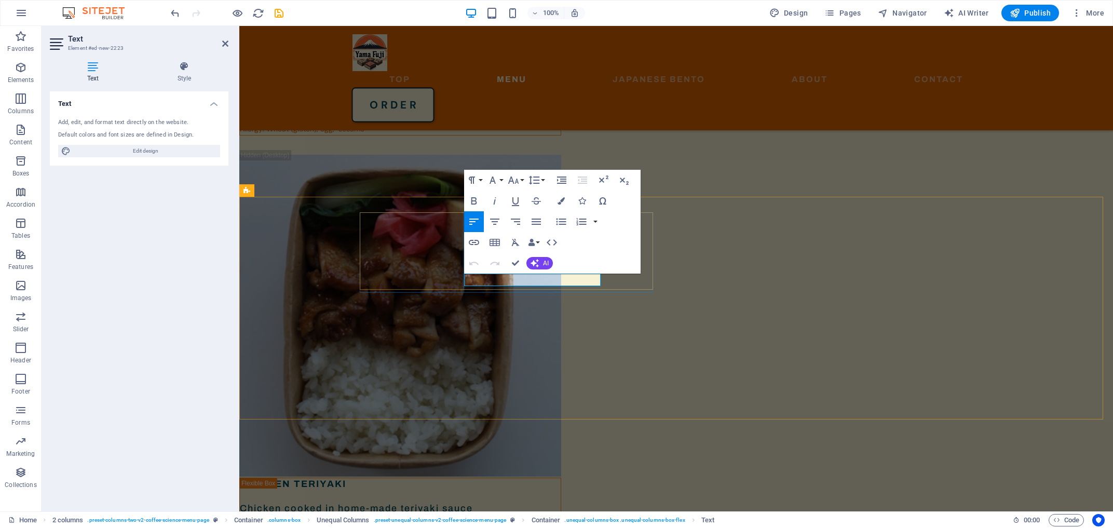
drag, startPoint x: 491, startPoint y: 279, endPoint x: 527, endPoint y: 279, distance: 35.8
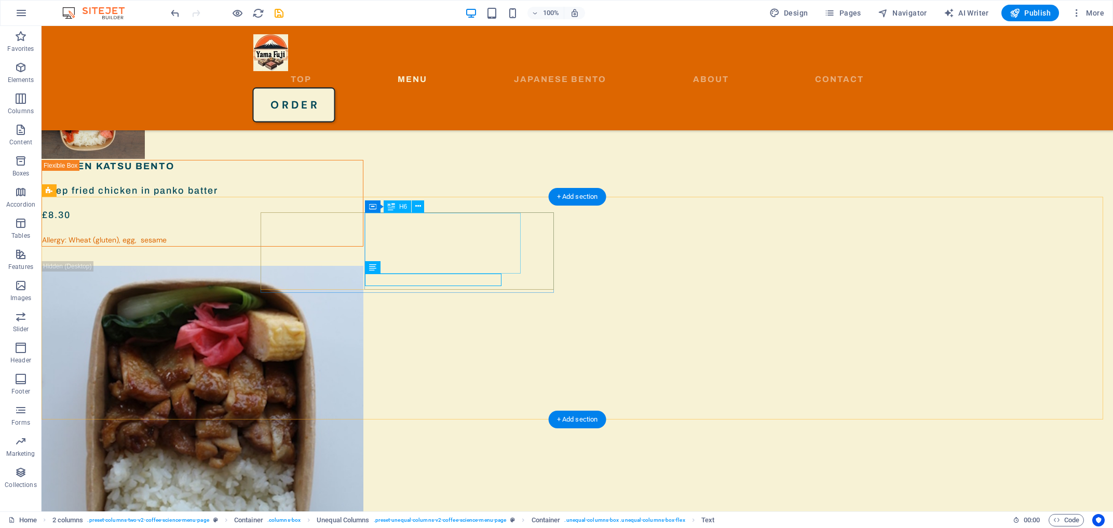
scroll to position [1832, 0]
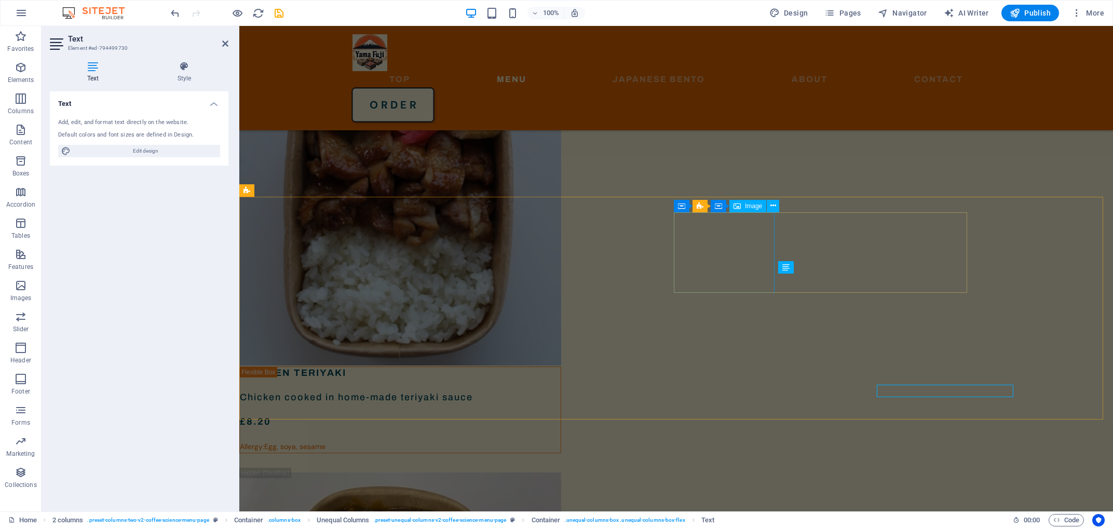
scroll to position [1721, 0]
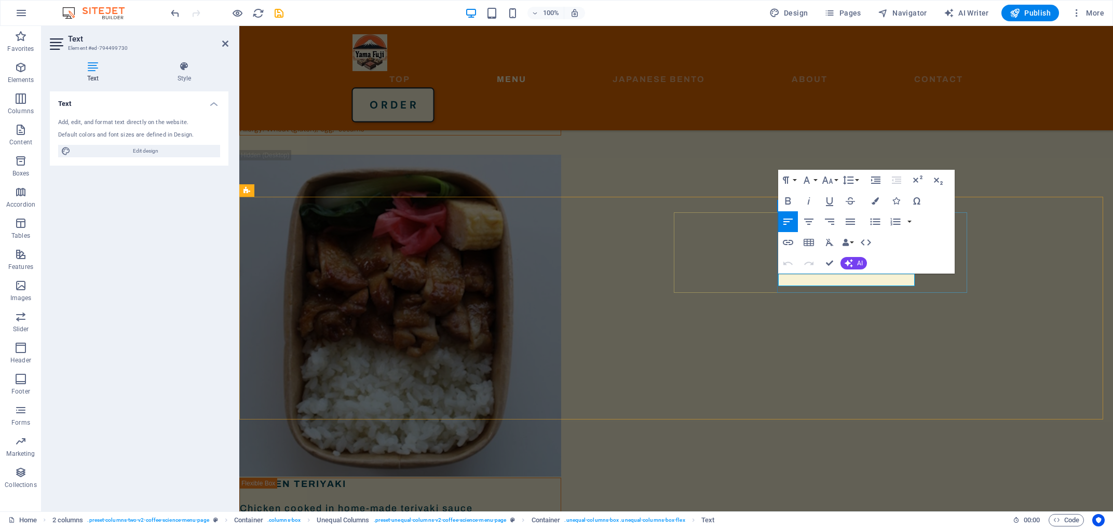
drag, startPoint x: 817, startPoint y: 281, endPoint x: 874, endPoint y: 279, distance: 57.1
drag, startPoint x: 829, startPoint y: 263, endPoint x: 857, endPoint y: 229, distance: 44.6
